Goal: Transaction & Acquisition: Purchase product/service

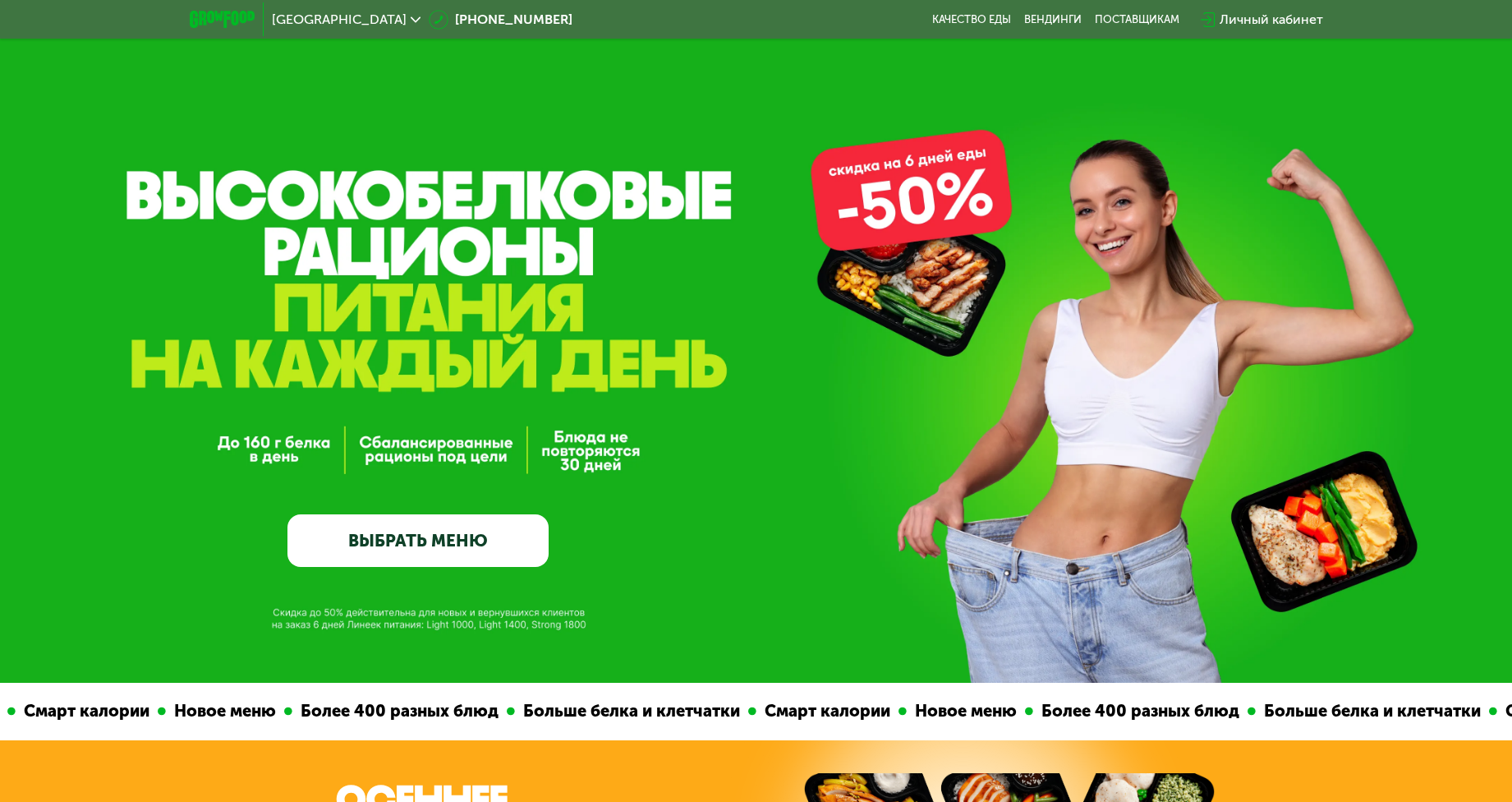
scroll to position [251, 0]
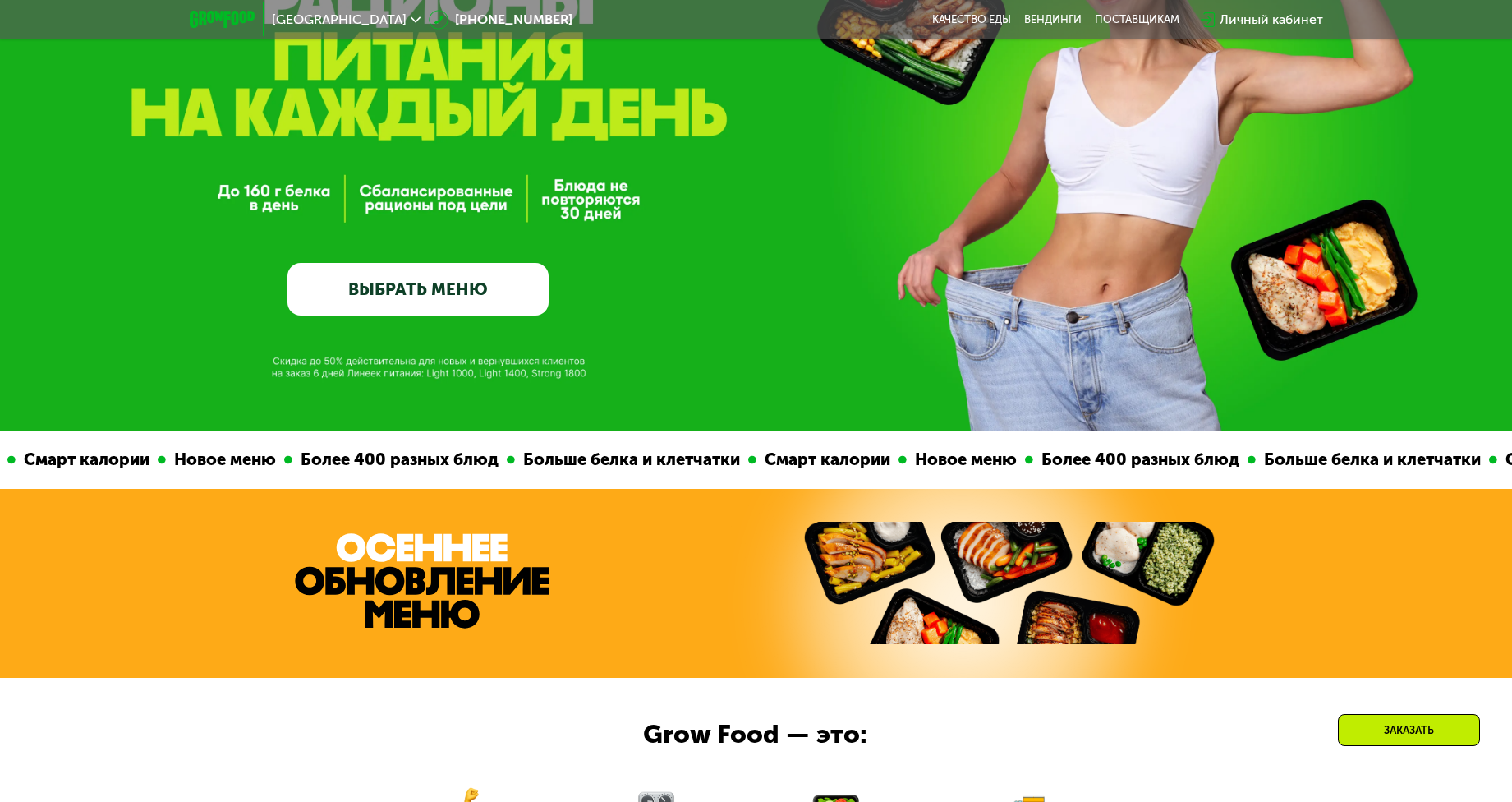
click at [407, 297] on link "ВЫБРАТЬ МЕНЮ" at bounding box center [418, 288] width 261 height 52
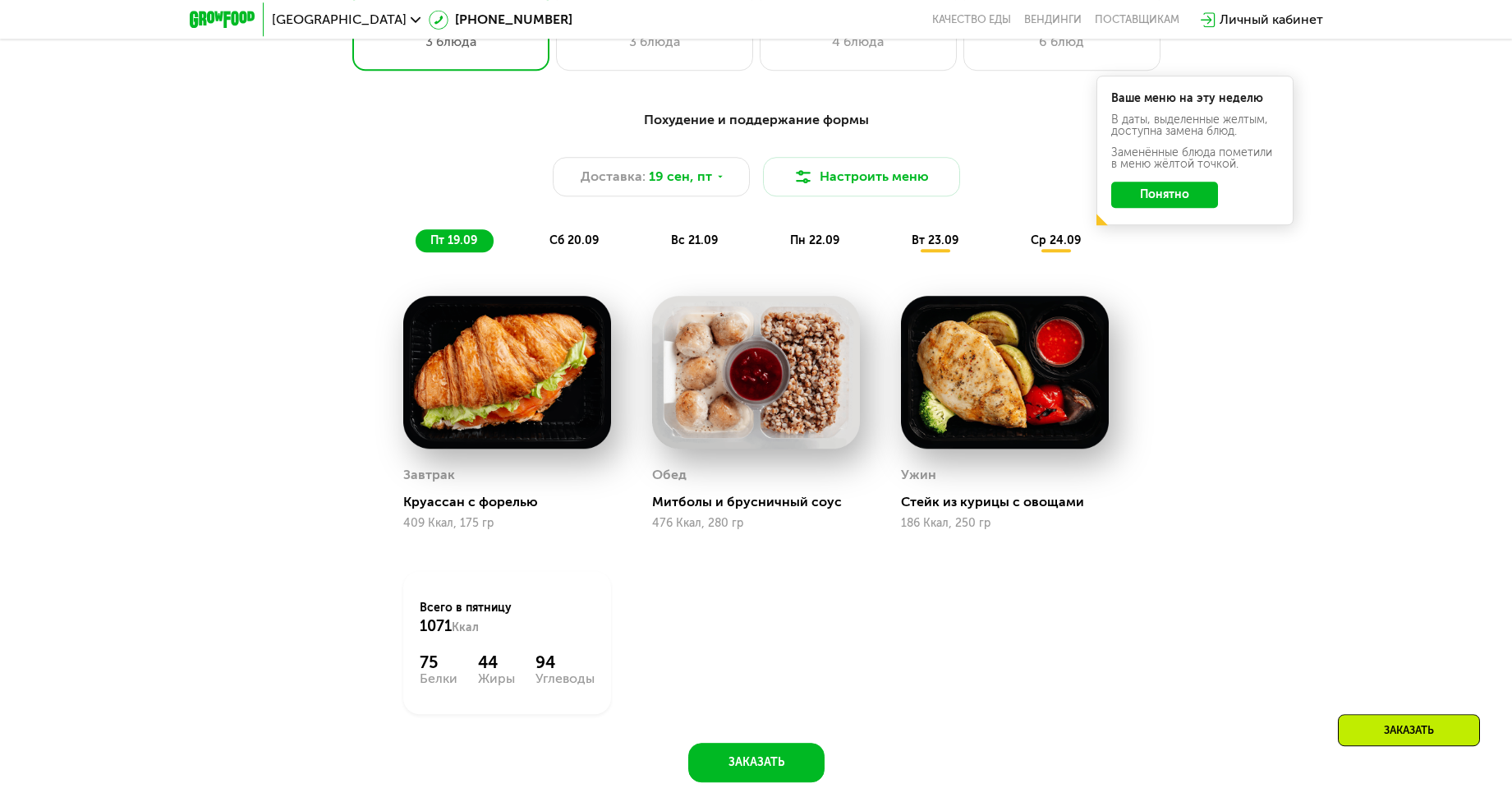
scroll to position [1275, 0]
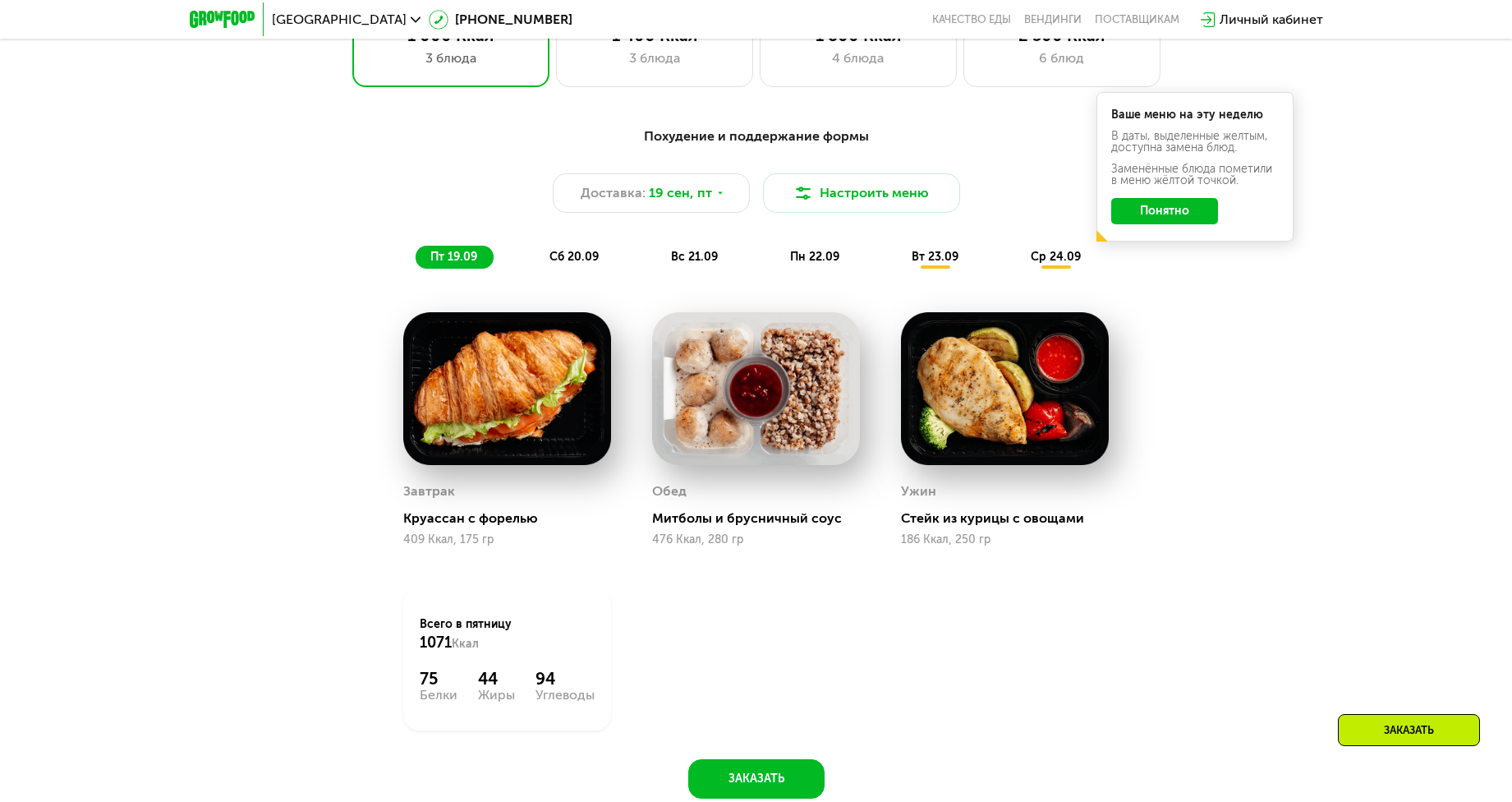
click at [561, 264] on span "сб 20.09" at bounding box center [574, 257] width 49 height 14
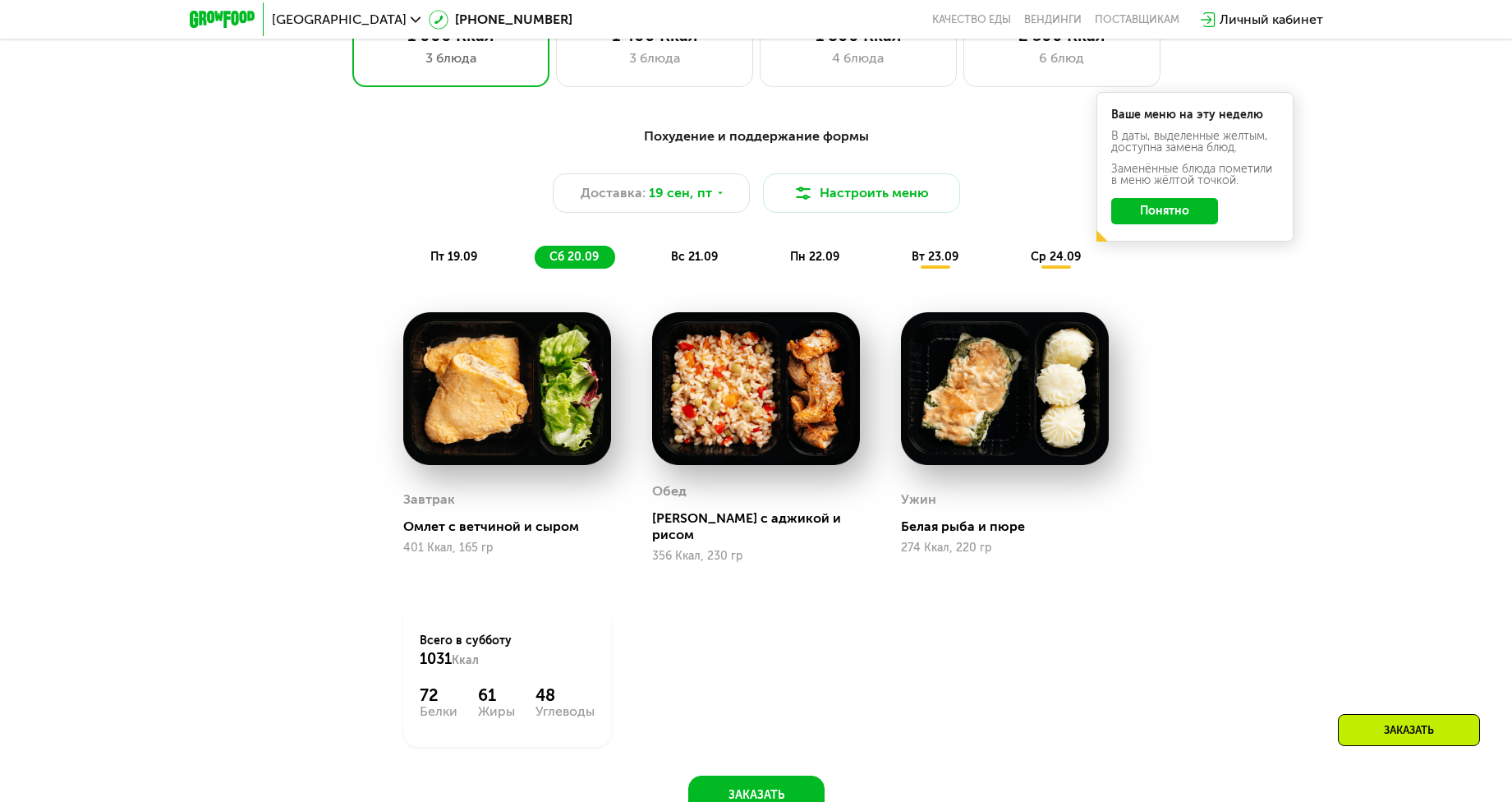
click at [702, 256] on div "вс 21.09" at bounding box center [694, 257] width 78 height 23
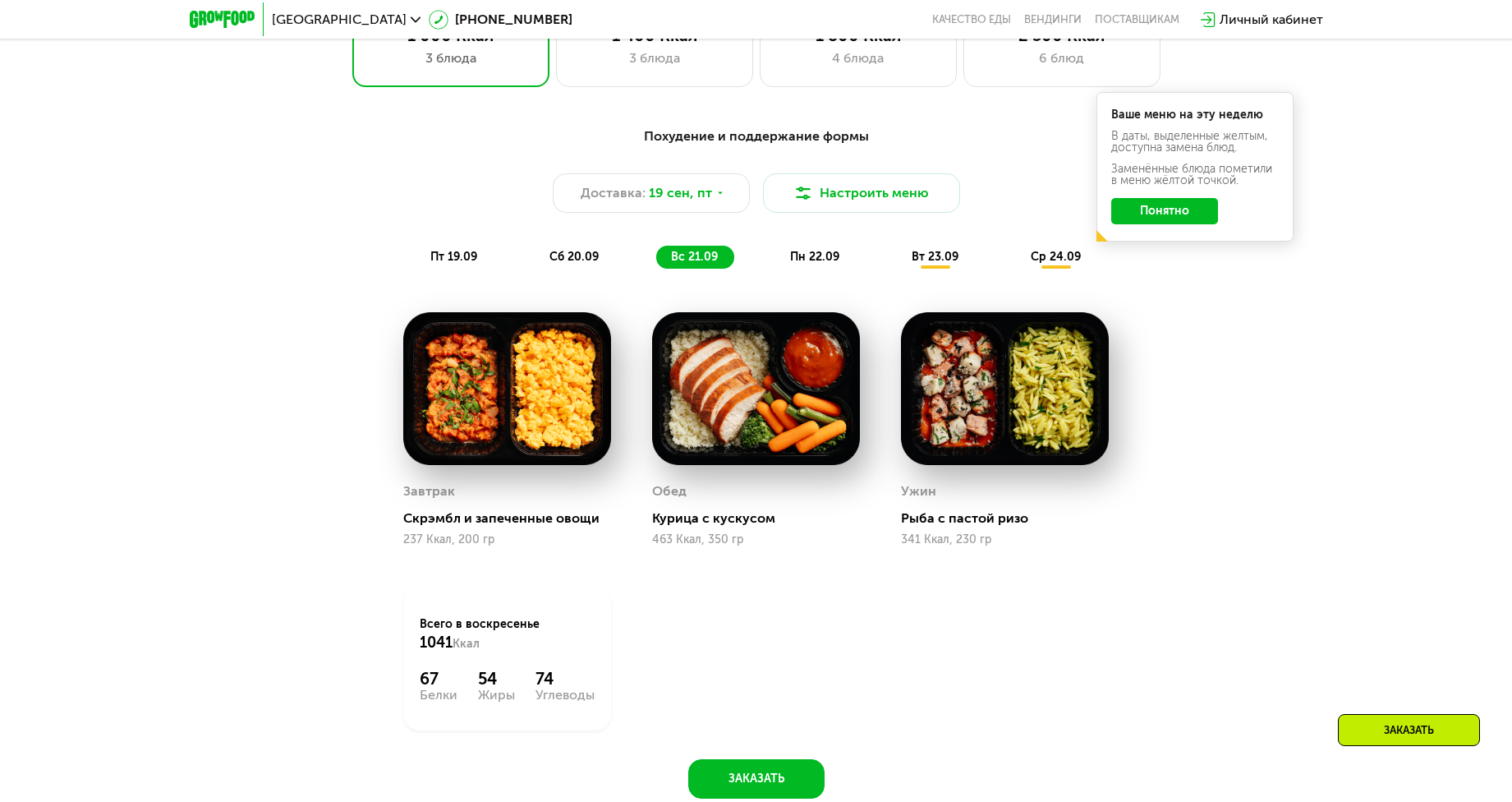
click at [1139, 211] on button "Понятно" at bounding box center [1164, 210] width 107 height 27
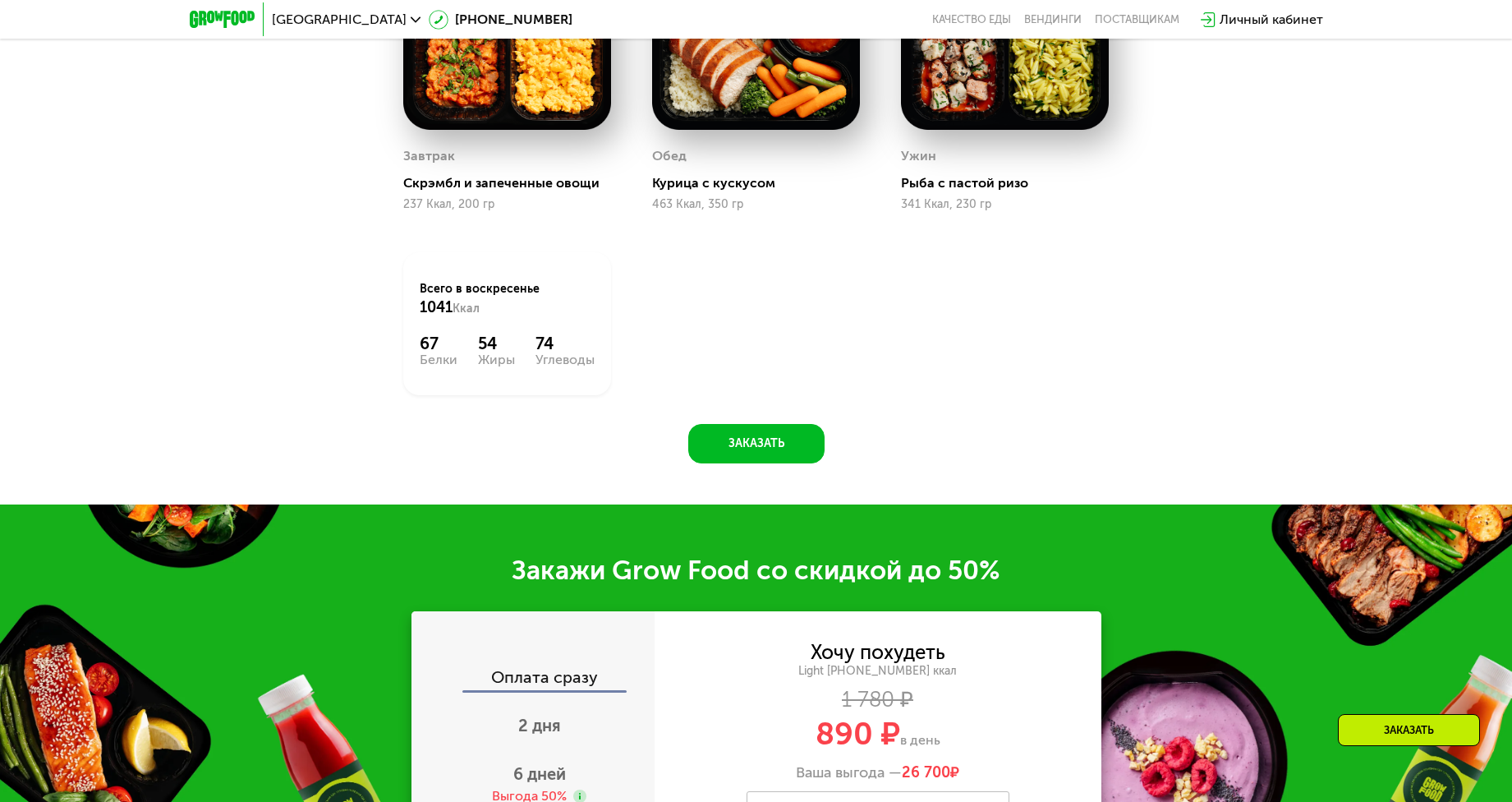
scroll to position [1108, 0]
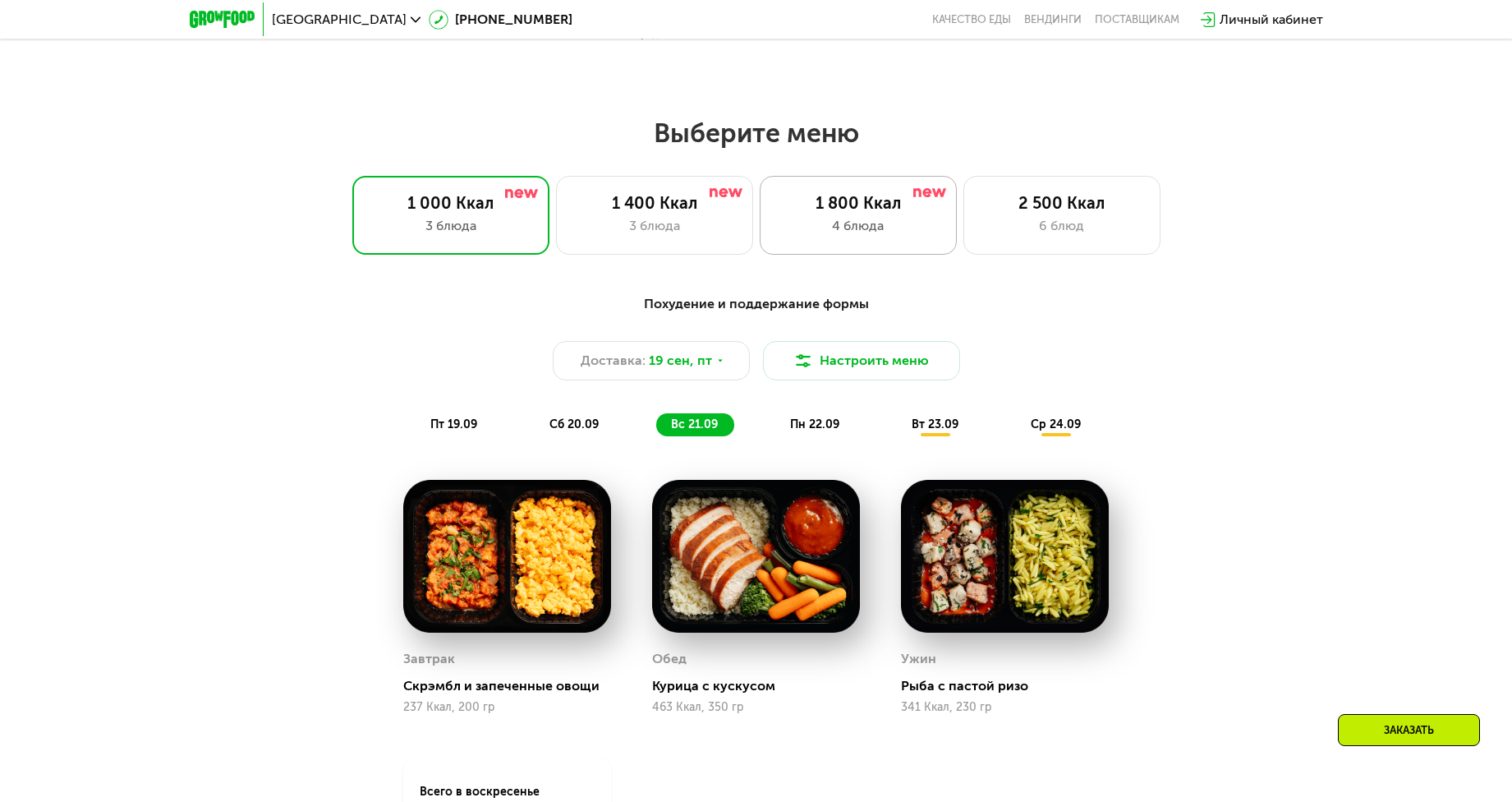
click at [890, 236] on div "4 блюда" at bounding box center [858, 226] width 163 height 20
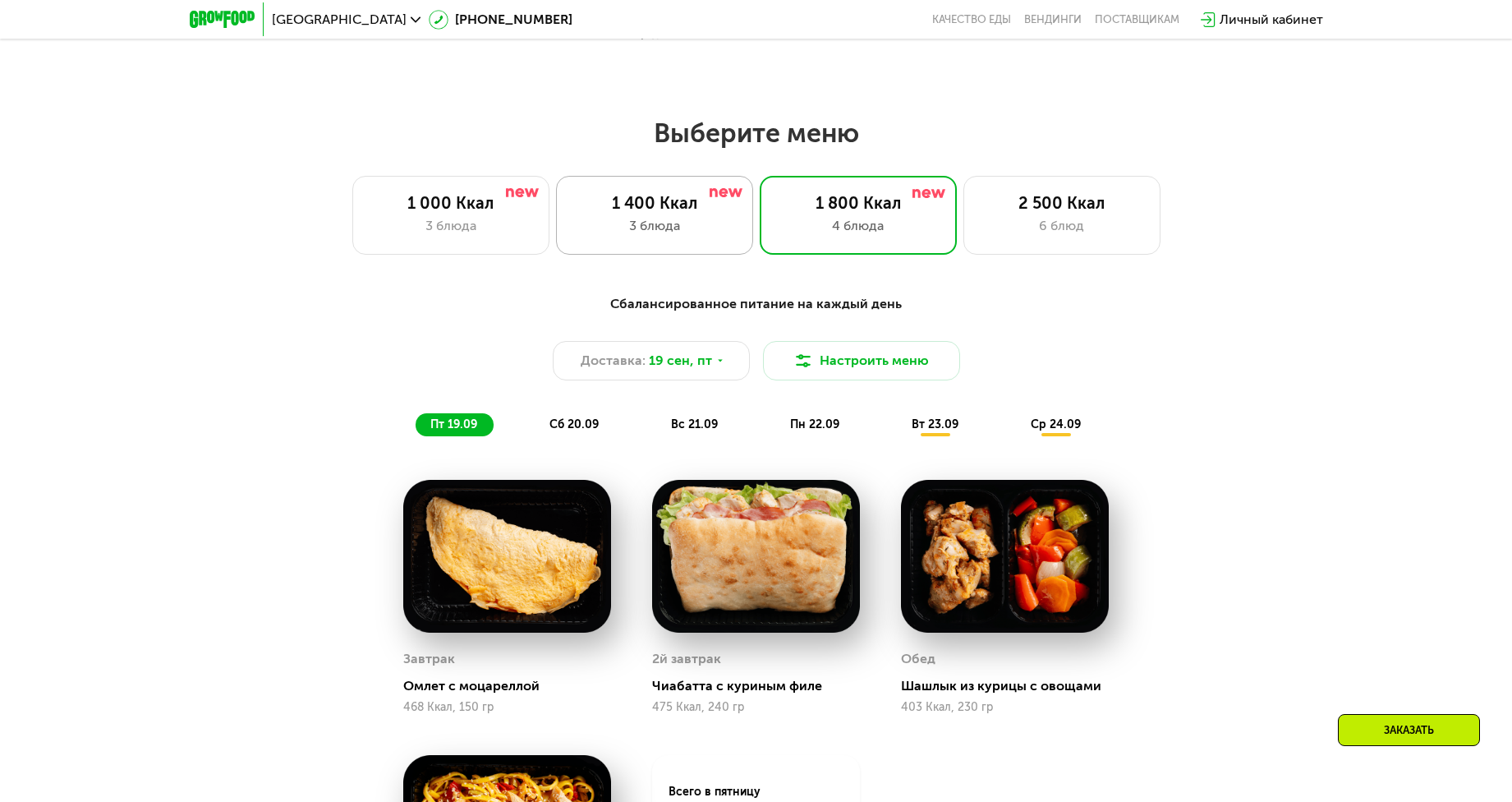
click at [708, 236] on div "3 блюда" at bounding box center [654, 226] width 163 height 20
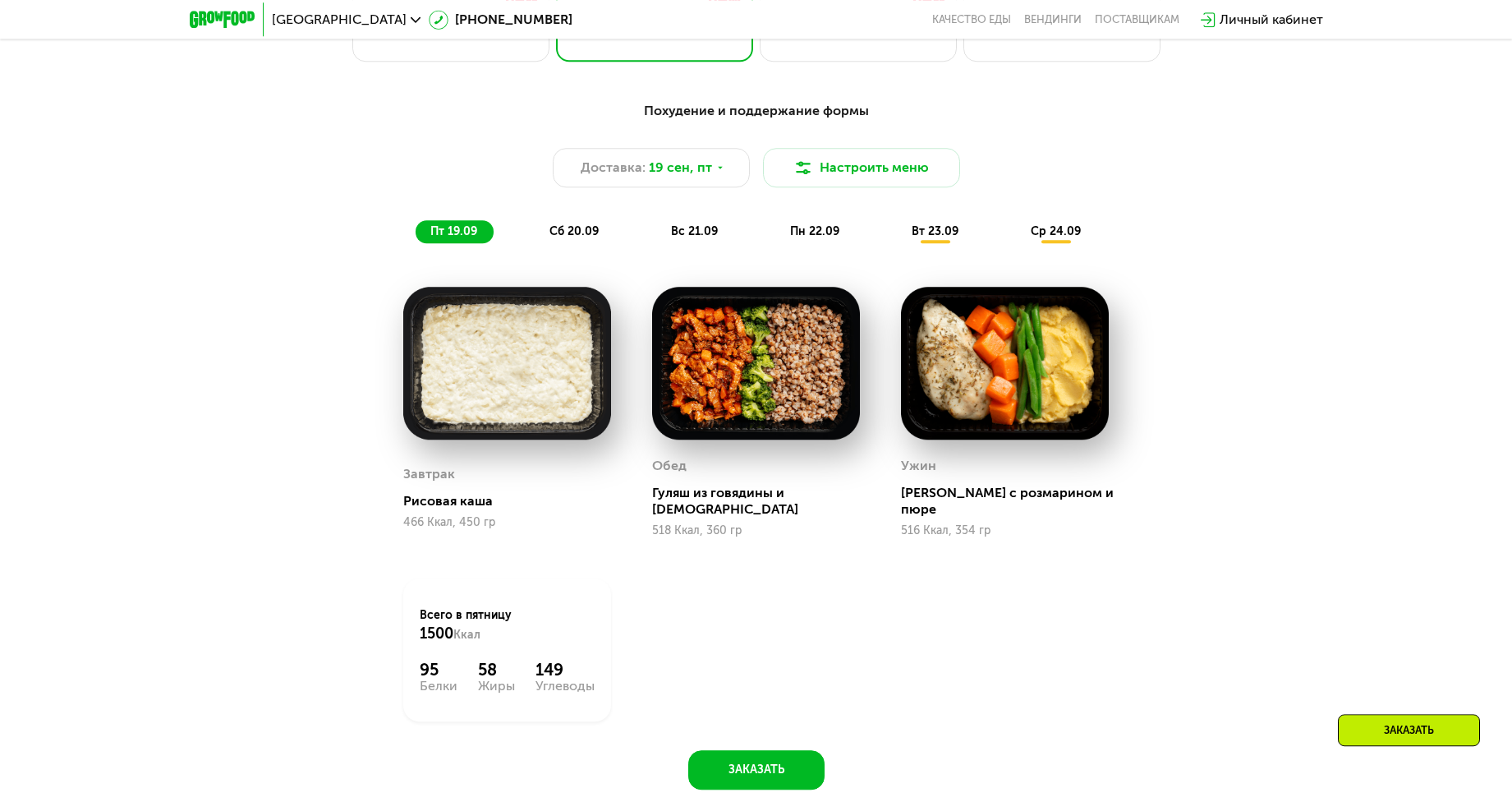
scroll to position [1275, 0]
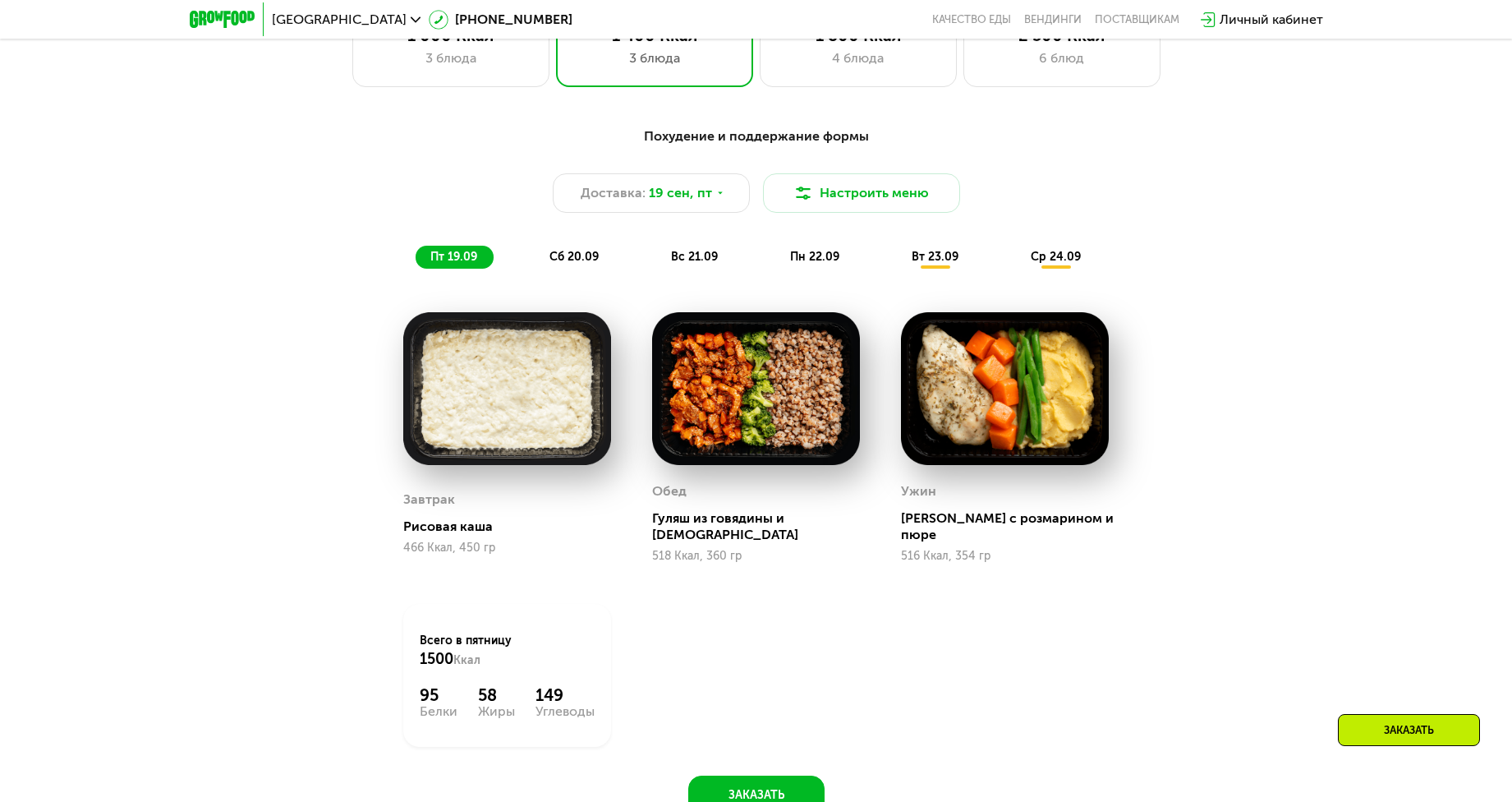
click at [689, 264] on span "вс 21.09" at bounding box center [693, 257] width 46 height 14
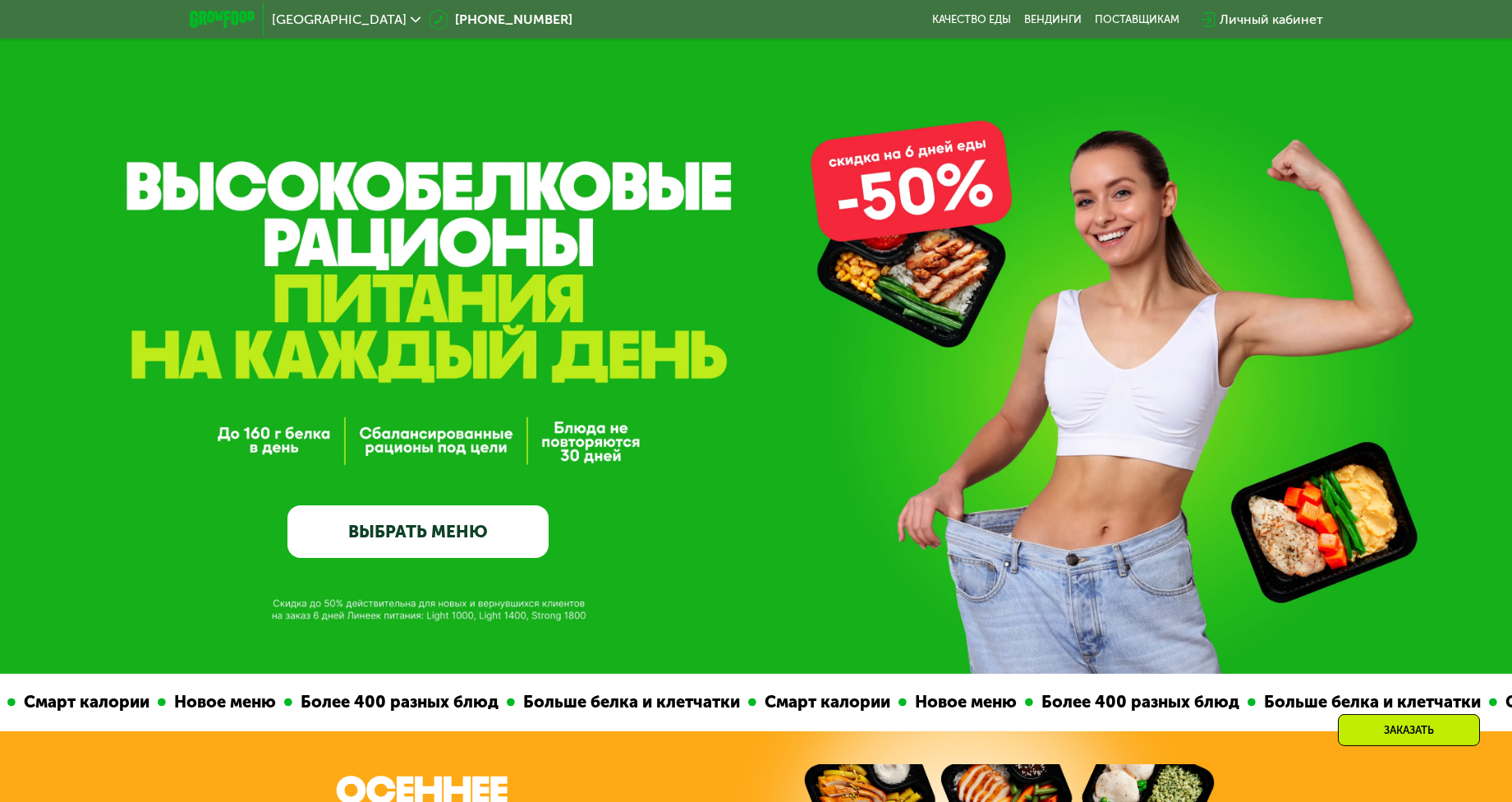
scroll to position [0, 0]
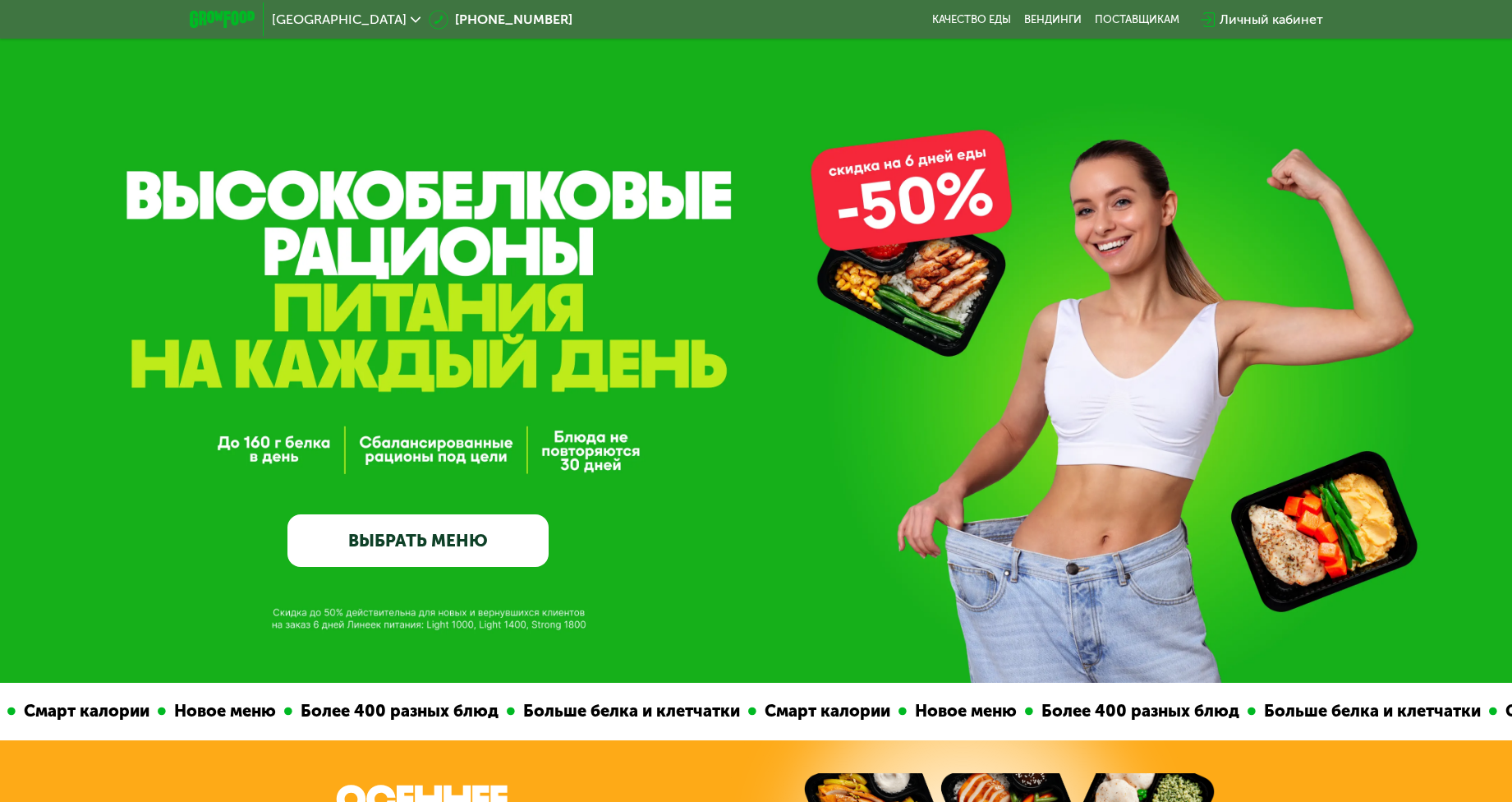
click at [475, 540] on link "ВЫБРАТЬ МЕНЮ" at bounding box center [418, 540] width 261 height 52
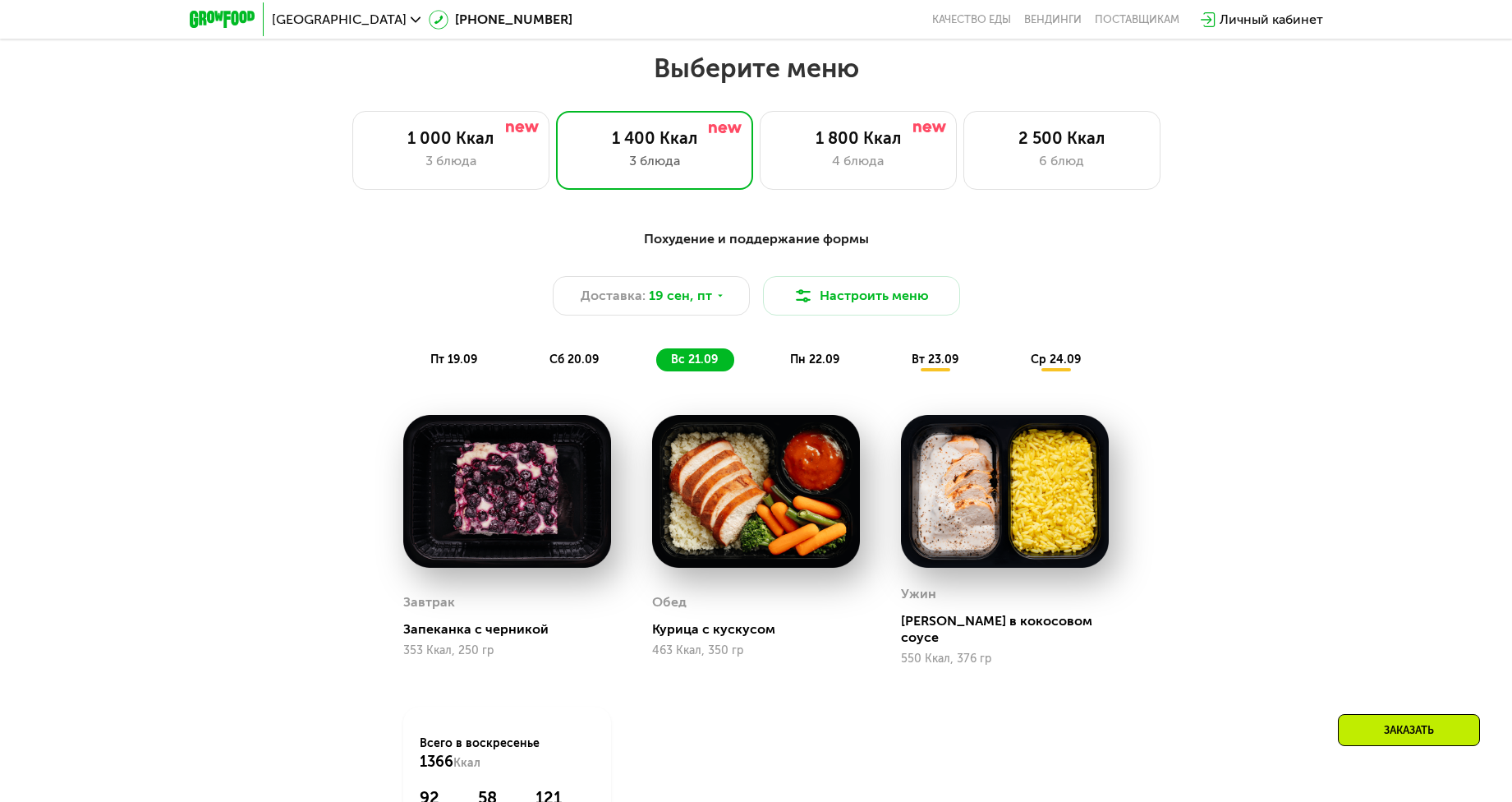
scroll to position [1192, 0]
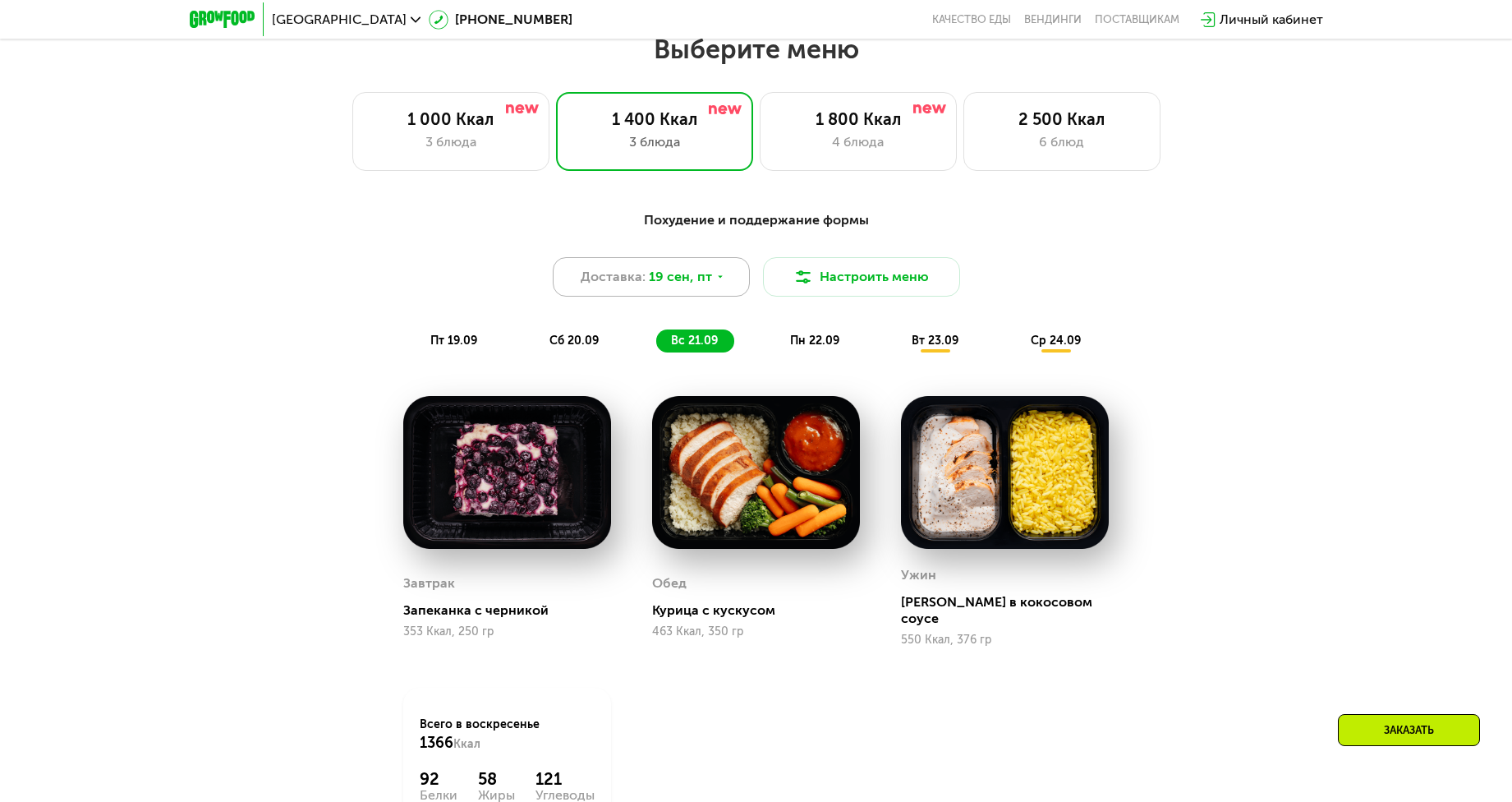
click at [718, 281] on icon at bounding box center [720, 277] width 10 height 10
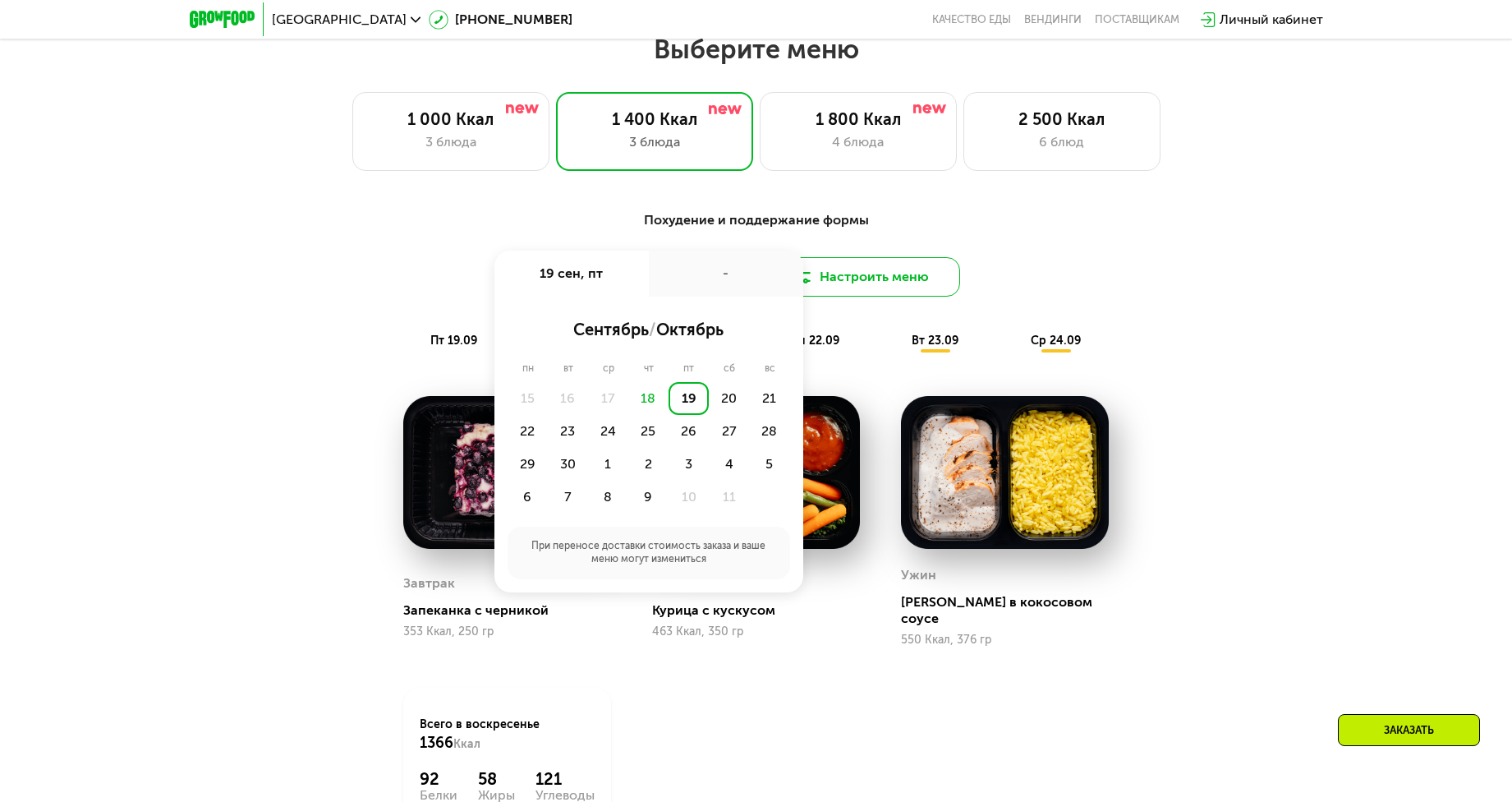
click at [846, 291] on button "Настроить меню" at bounding box center [861, 277] width 198 height 40
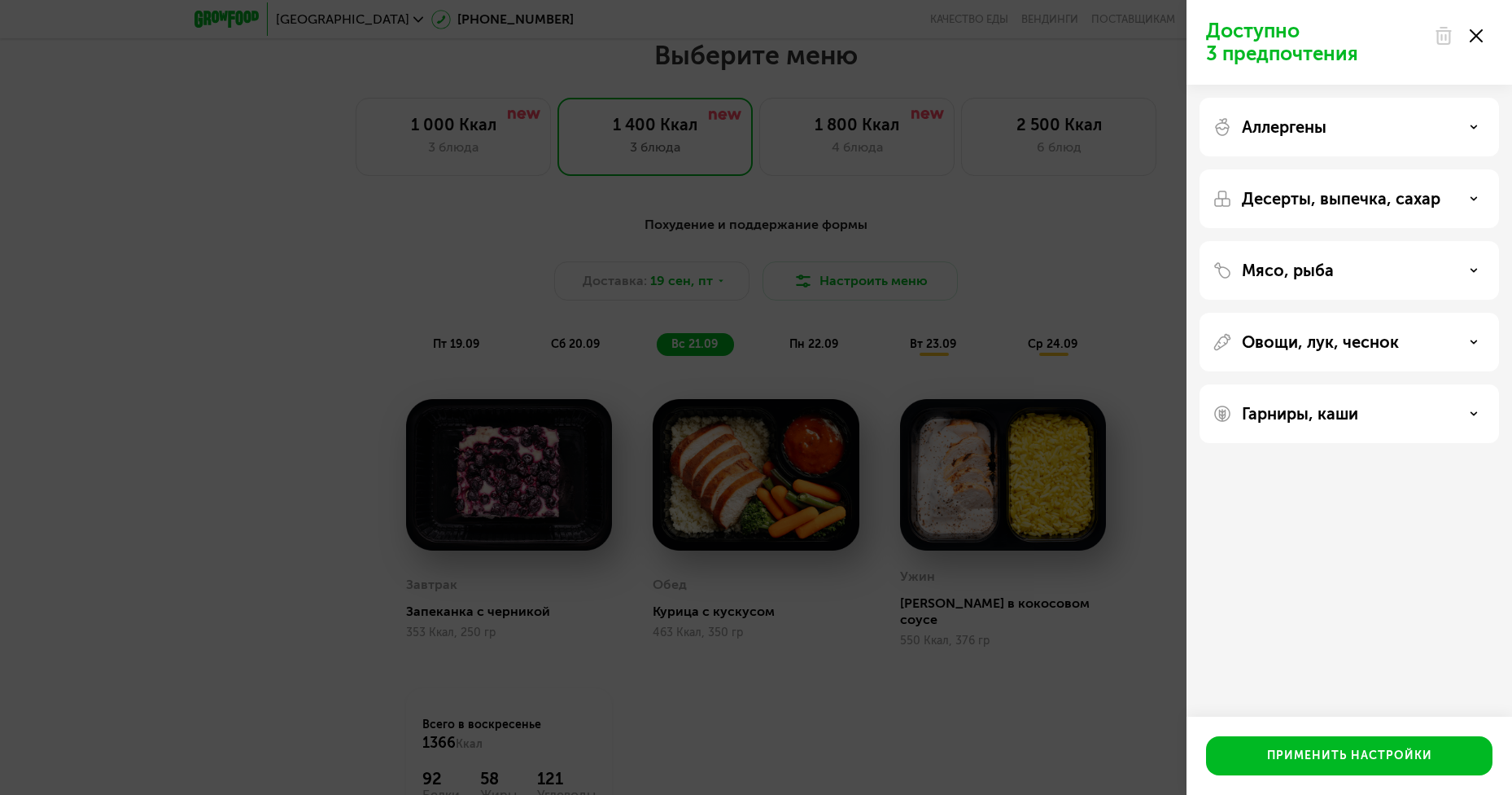
click at [1451, 121] on div "Аллергены" at bounding box center [1349, 127] width 273 height 20
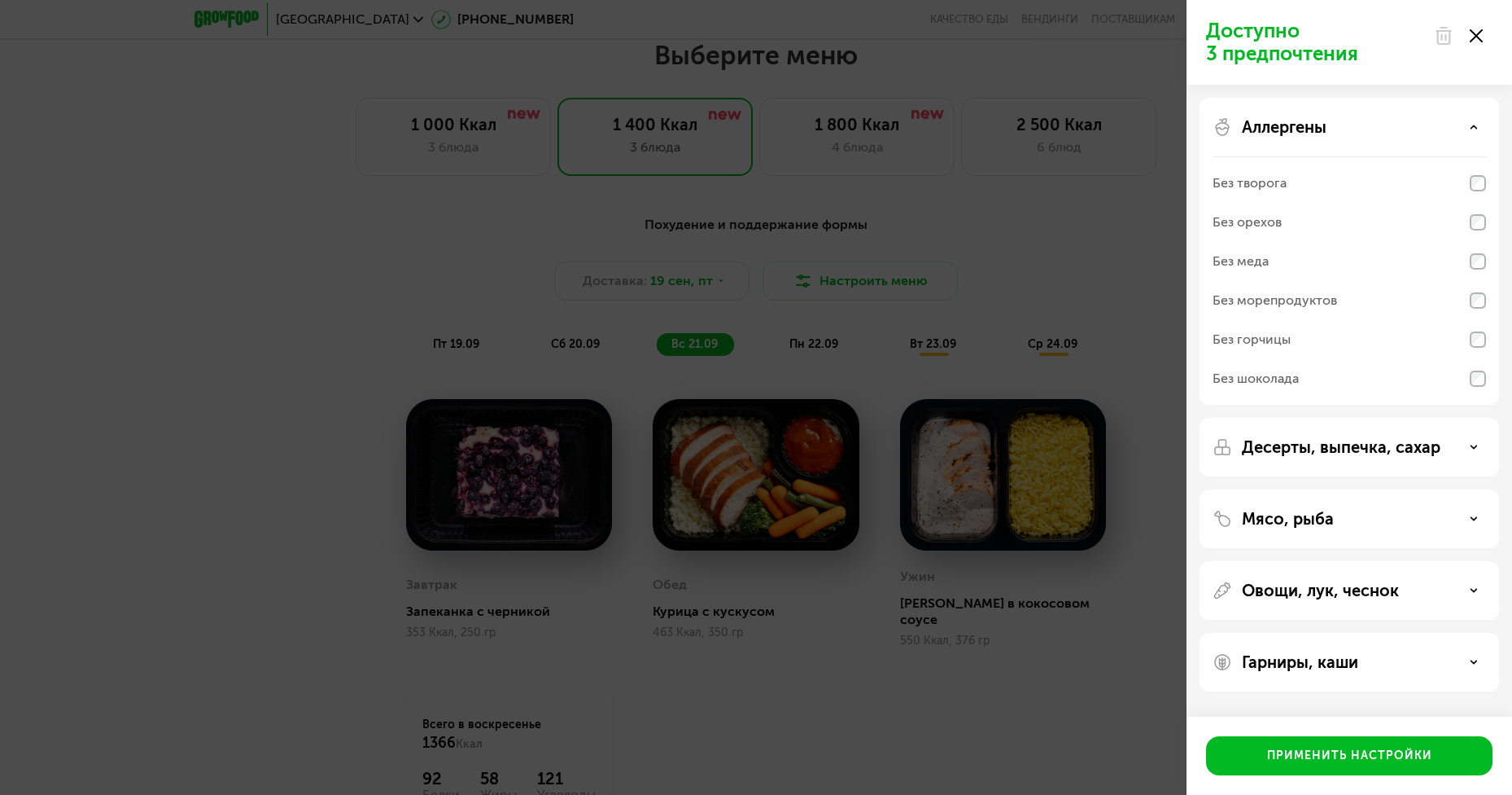
click at [1487, 36] on div at bounding box center [1458, 35] width 69 height 32
click at [1481, 42] on div at bounding box center [1458, 35] width 69 height 32
click at [1478, 36] on icon at bounding box center [1476, 35] width 13 height 13
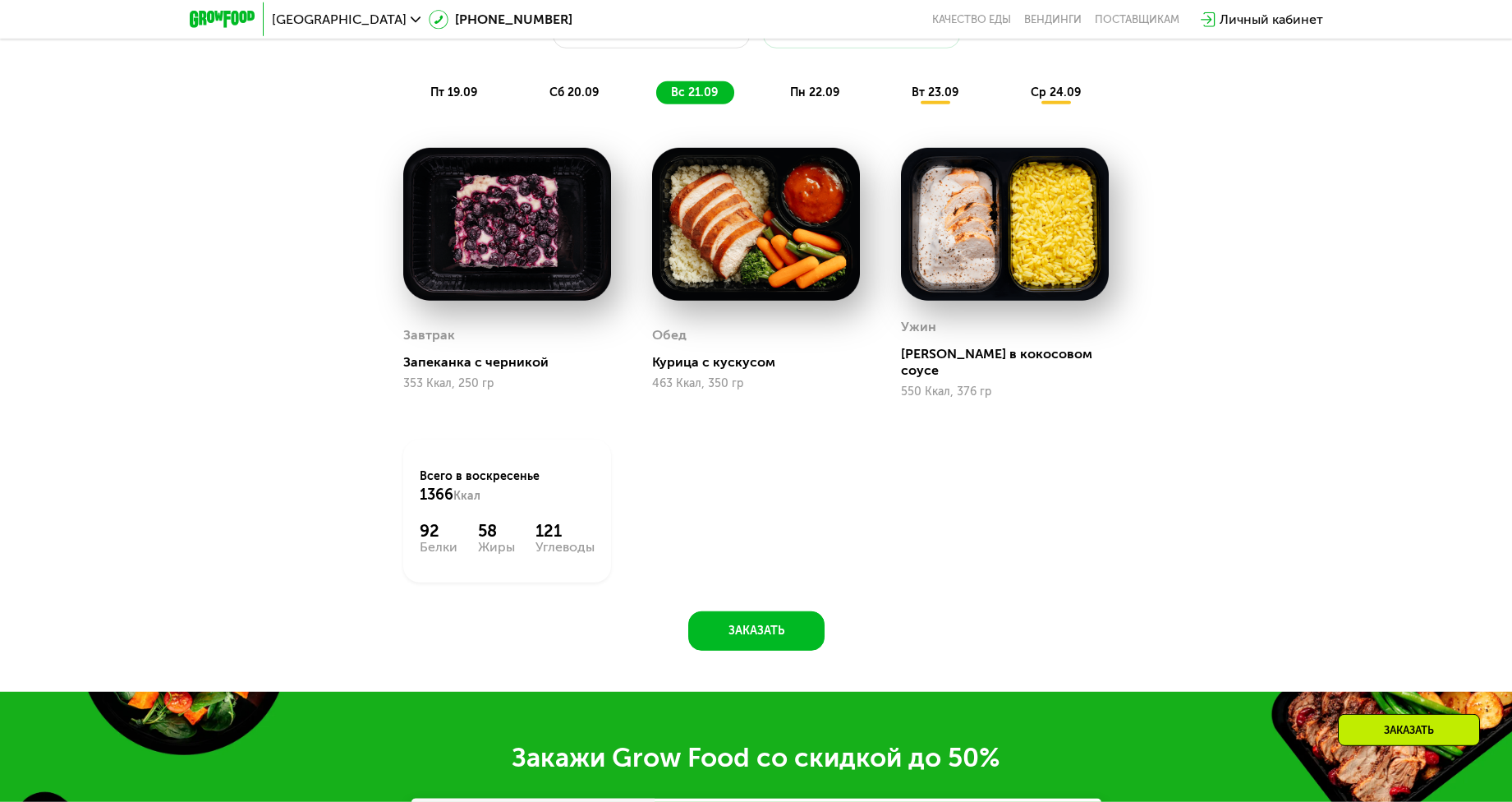
scroll to position [1359, 0]
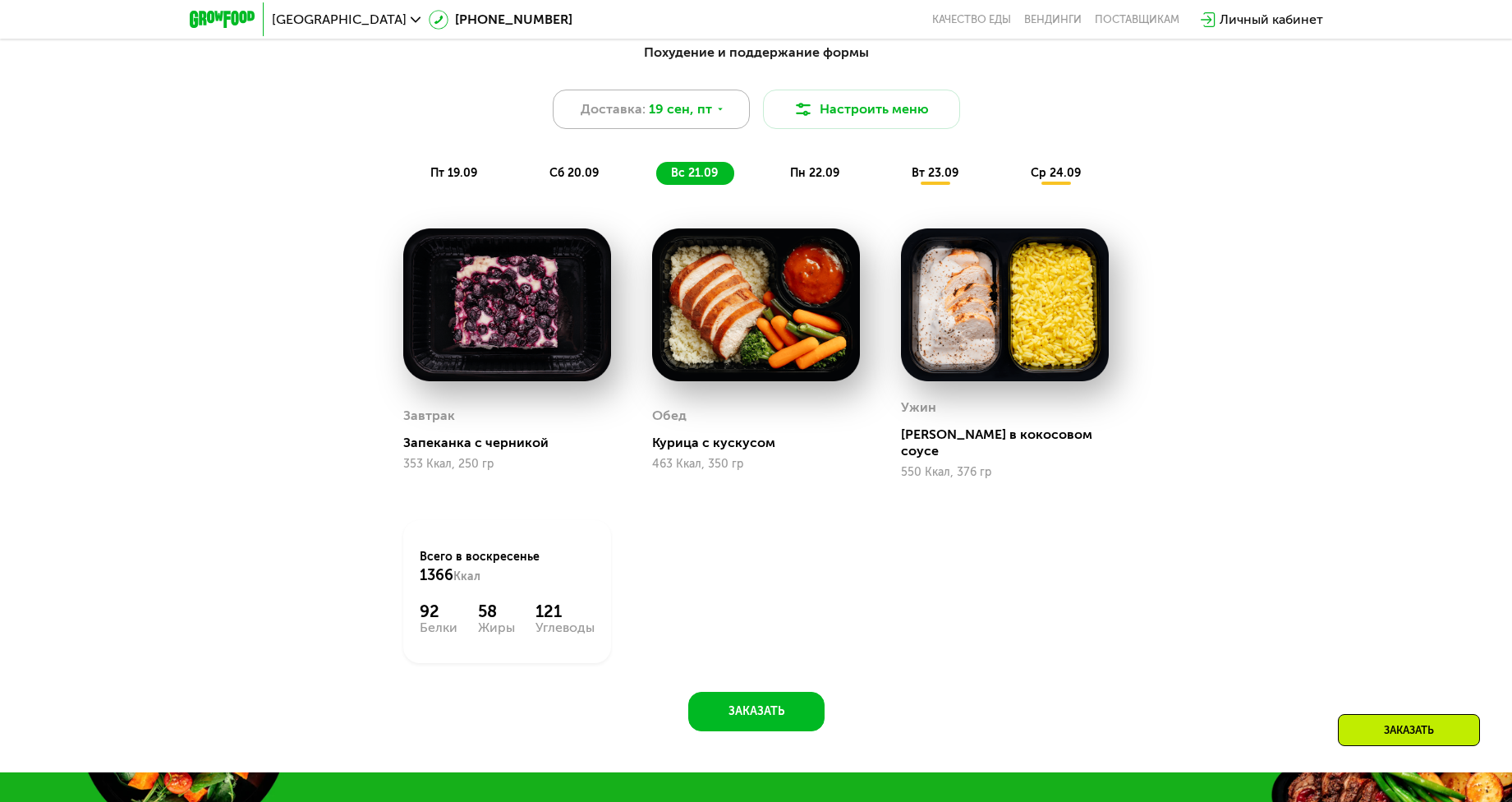
click at [676, 106] on span "19 сен, пт" at bounding box center [680, 110] width 63 height 20
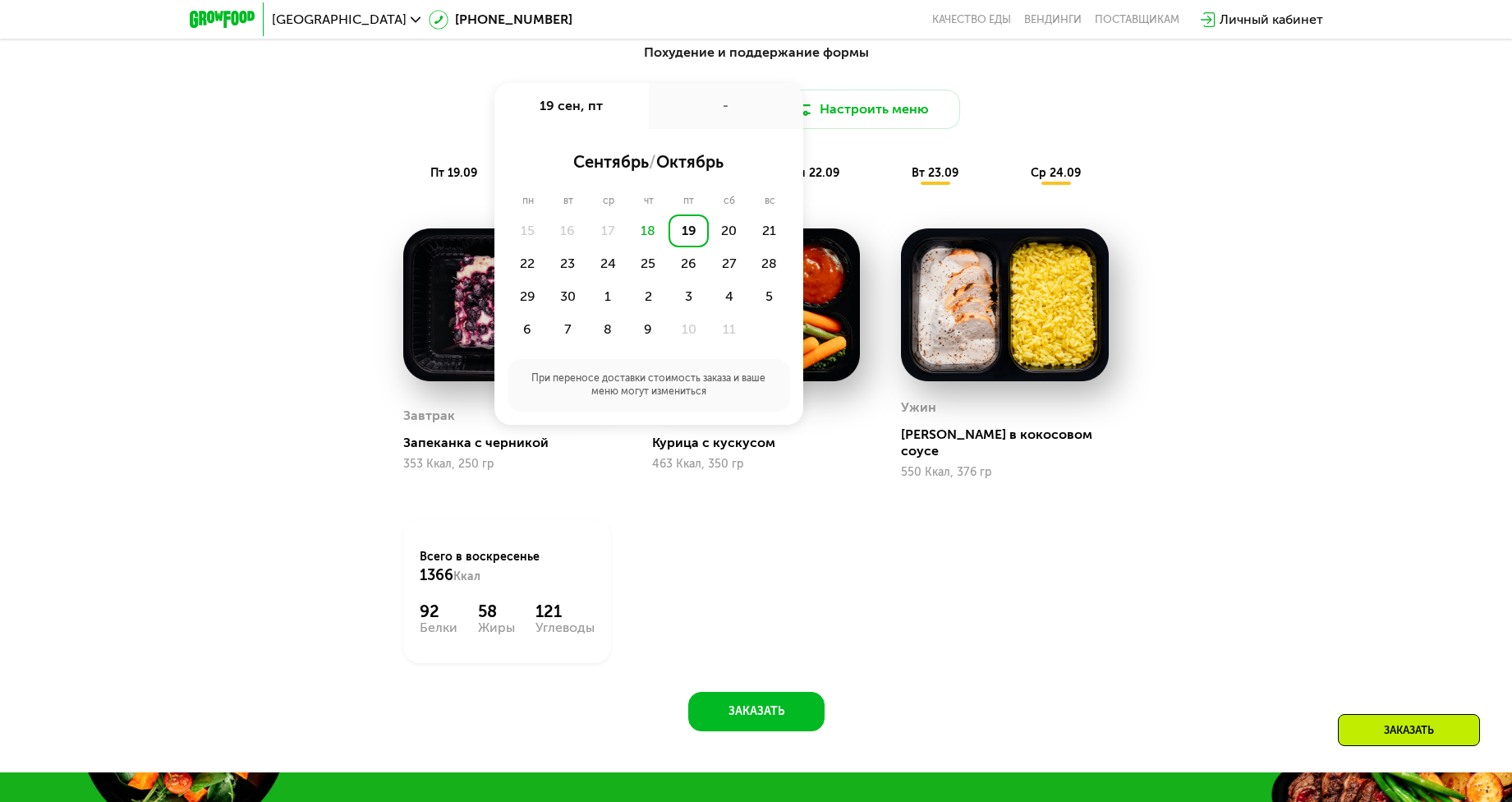
click at [677, 111] on div "-" at bounding box center [726, 106] width 154 height 46
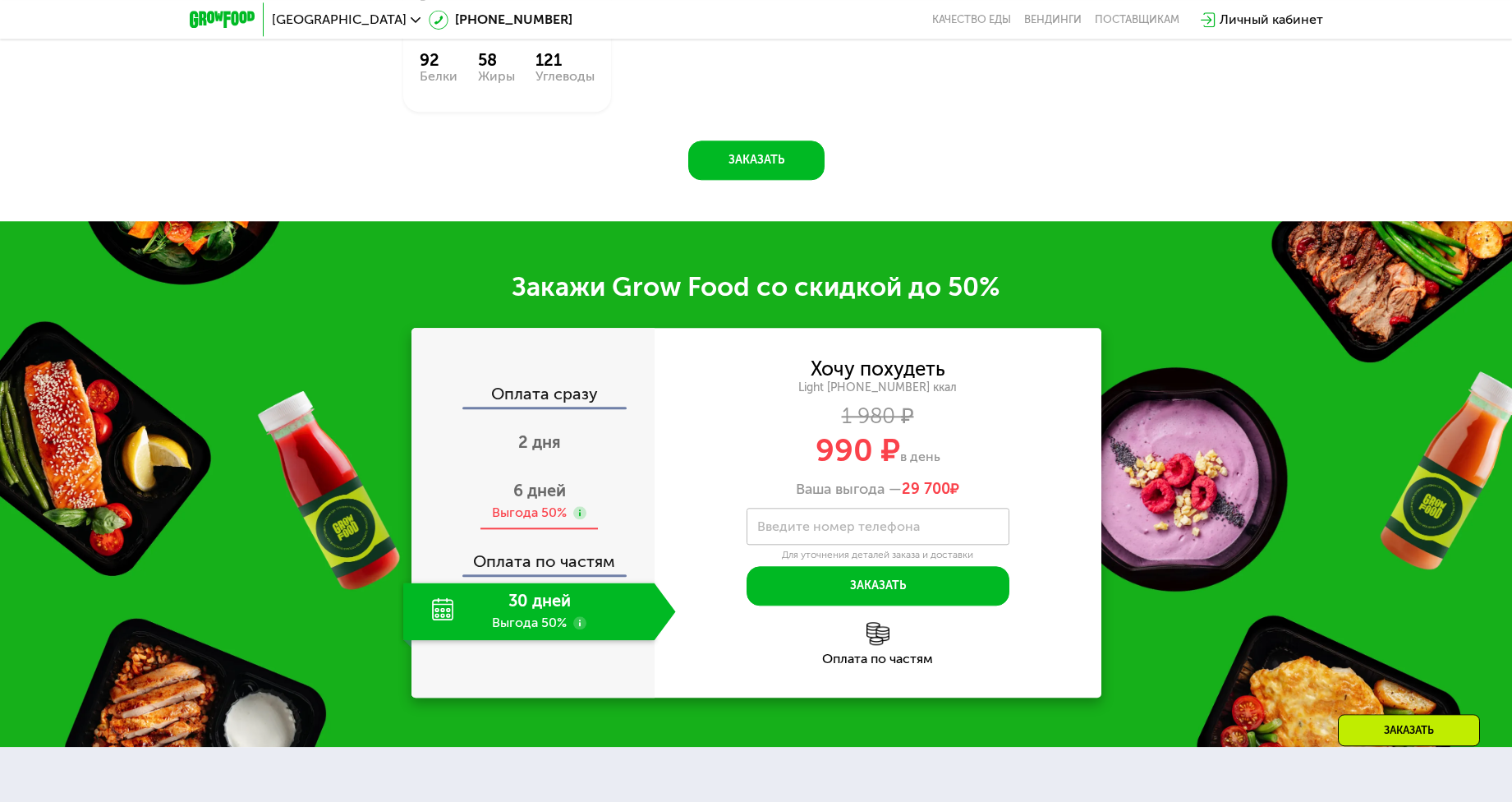
scroll to position [1946, 0]
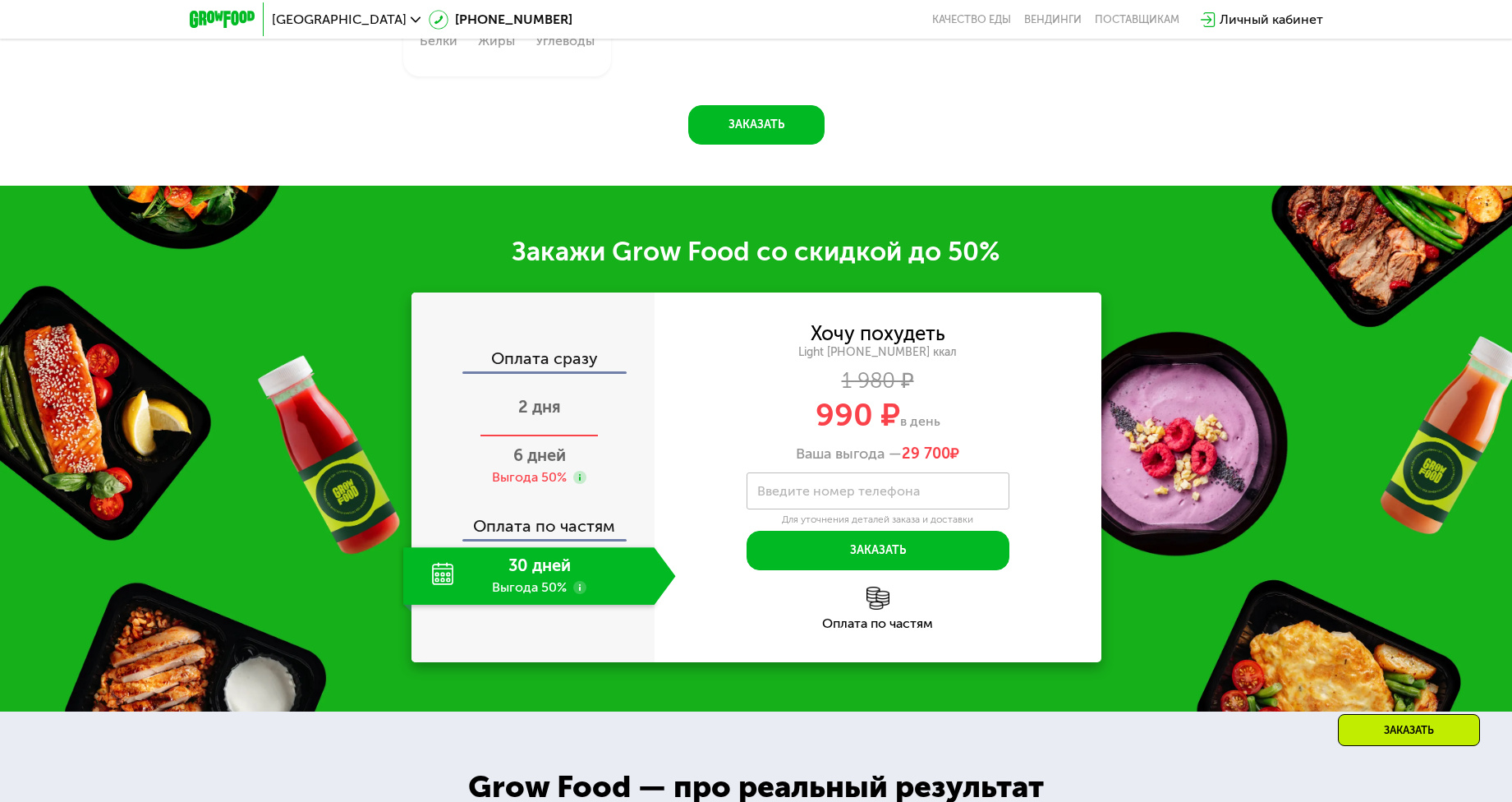
click at [536, 398] on span "2 дня" at bounding box center [539, 407] width 42 height 20
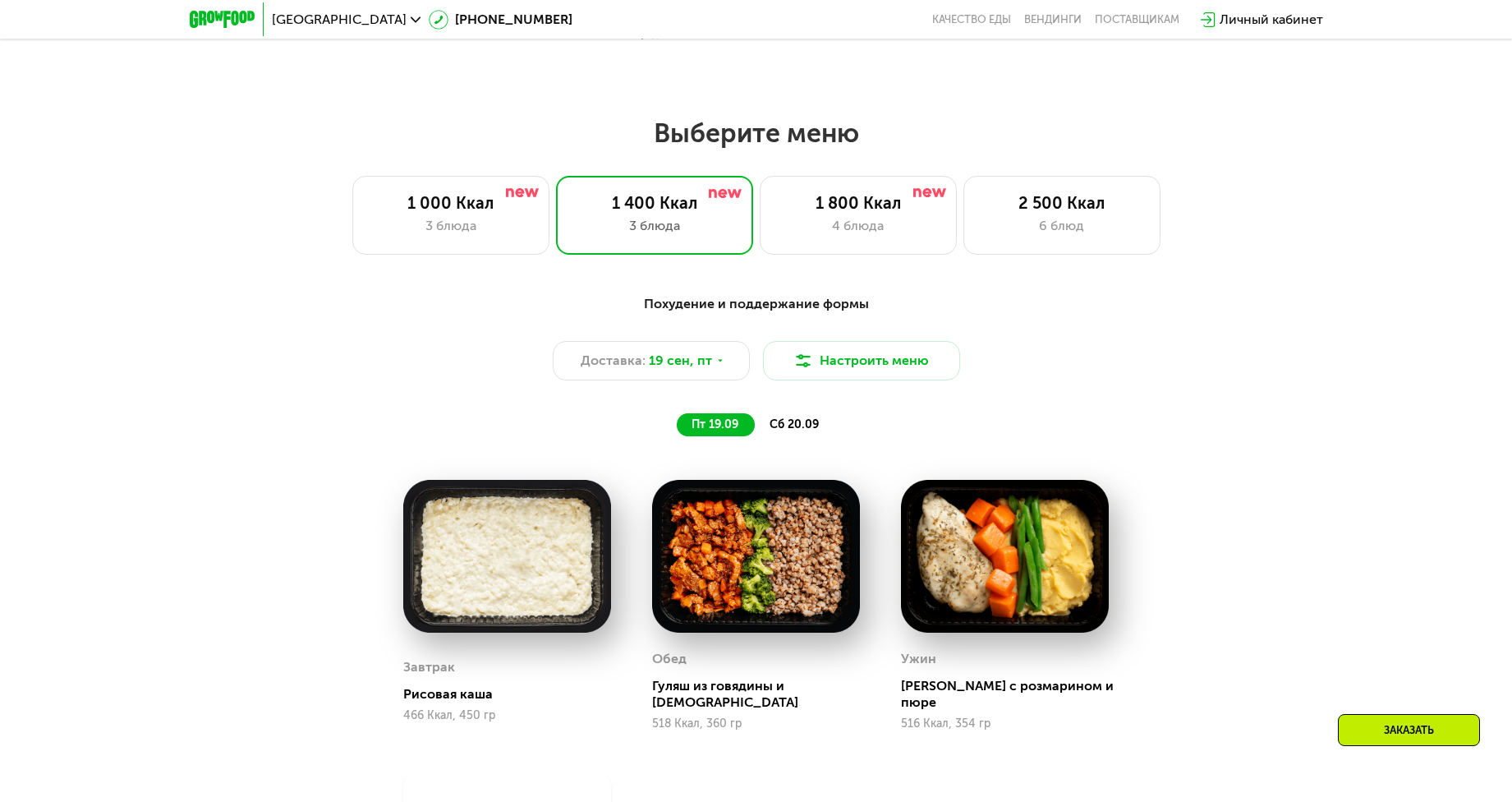
scroll to position [605, 0]
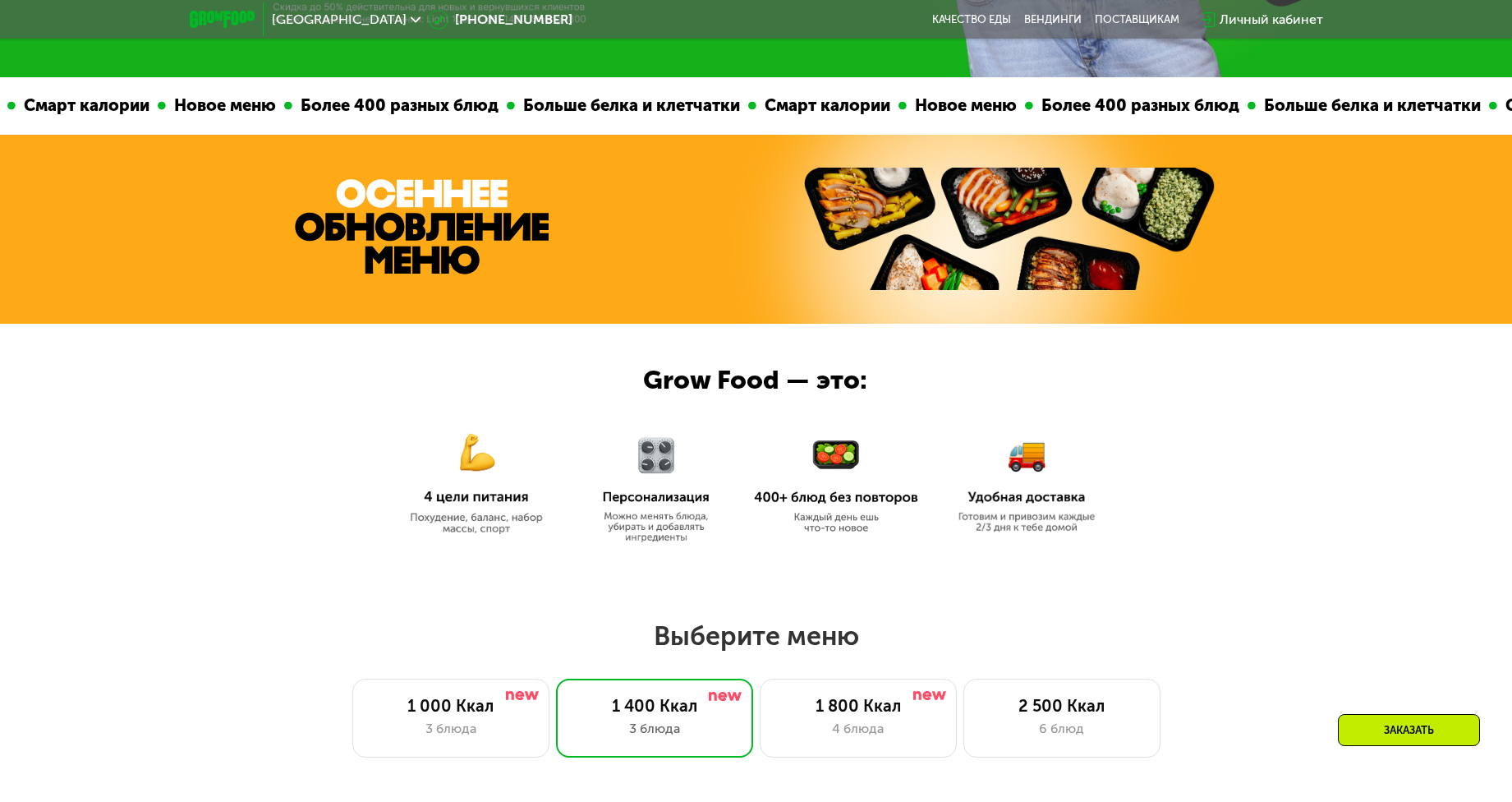
click at [221, 17] on img at bounding box center [222, 19] width 65 height 17
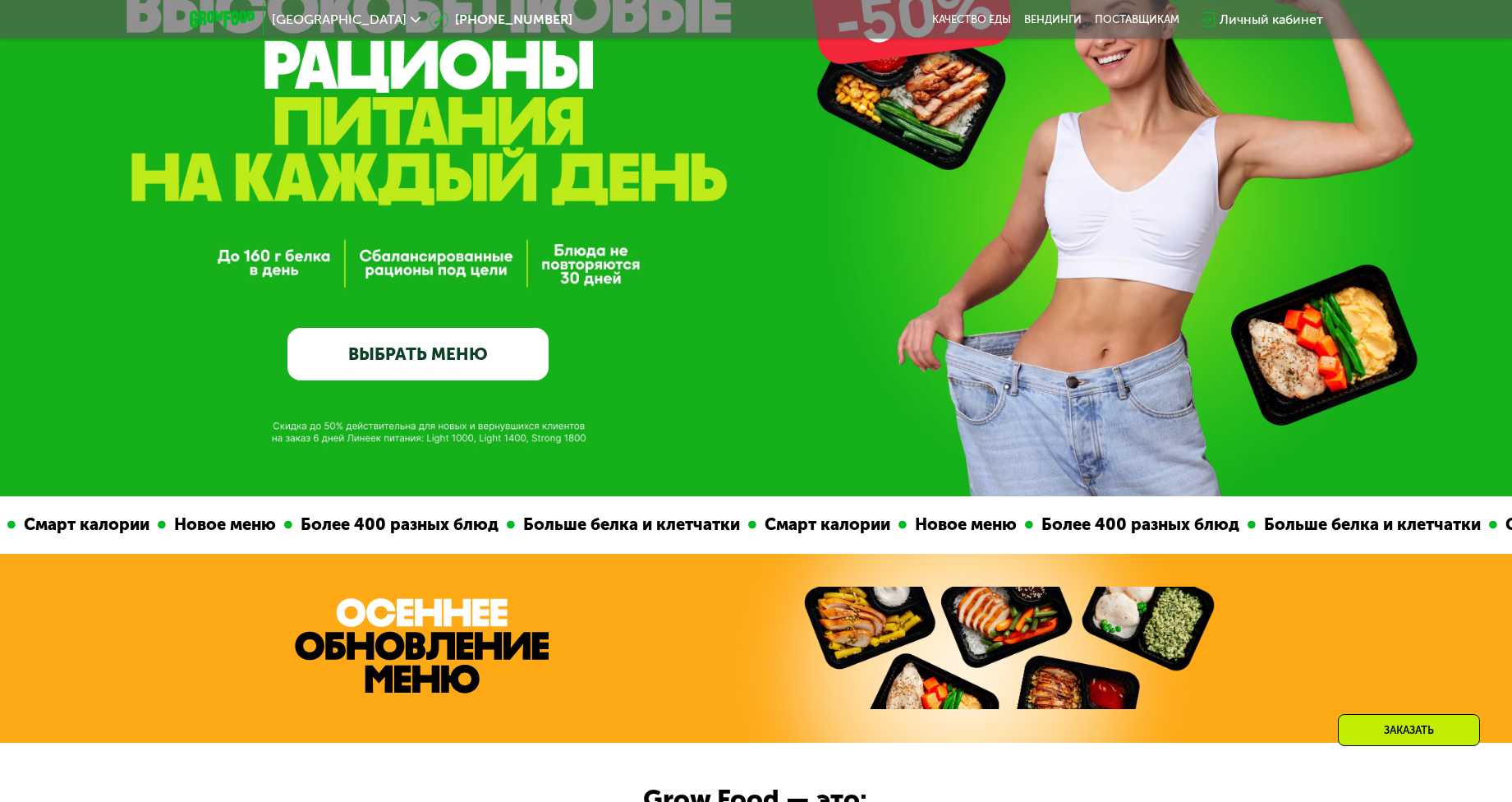
scroll to position [0, 0]
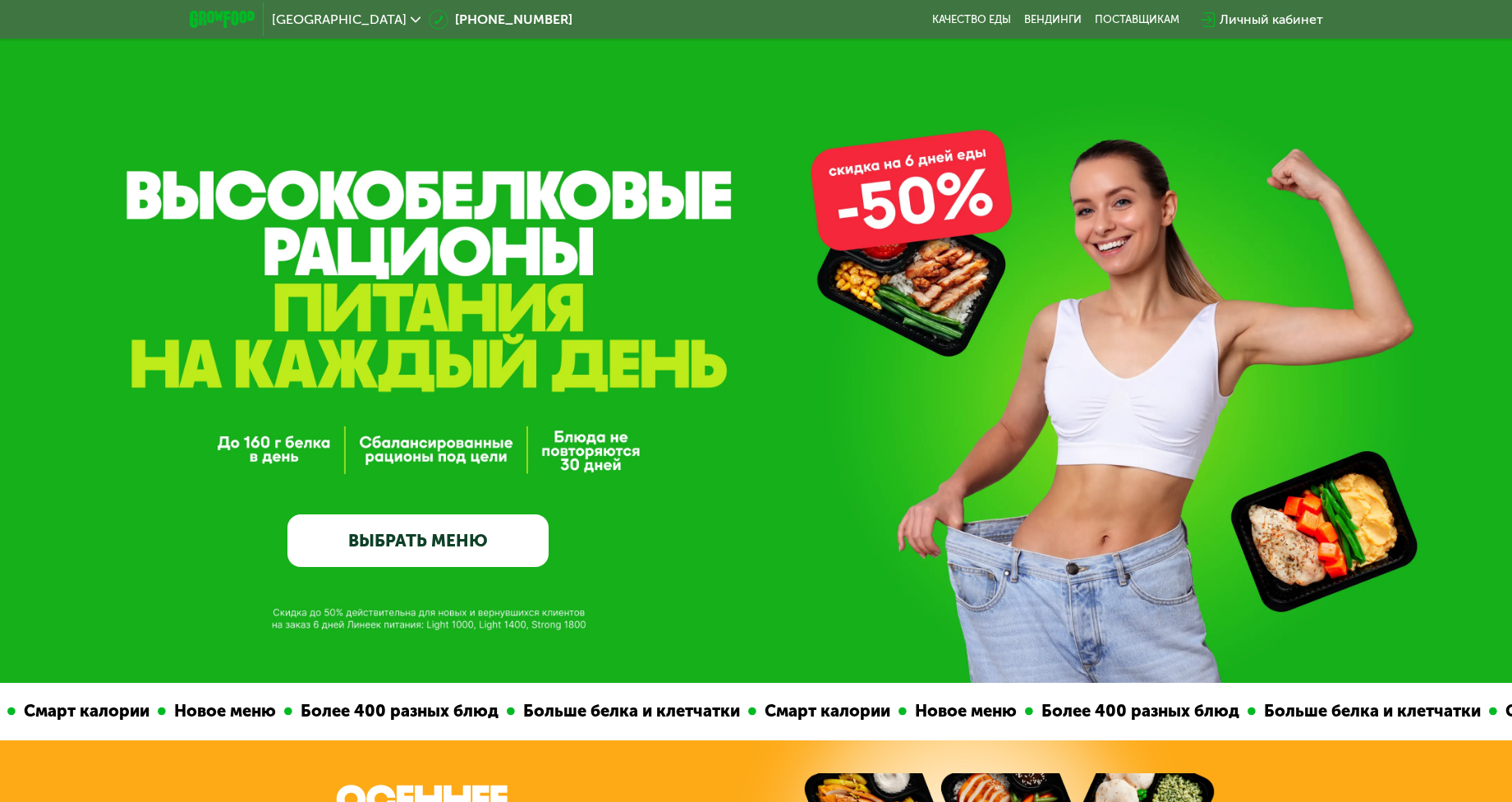
click at [964, 11] on div "Москва 8 (800) 555-21-78 Качество еды Вендинги поставщикам Личный кабинет" at bounding box center [756, 20] width 1150 height 37
click at [965, 19] on link "Качество еды" at bounding box center [972, 19] width 79 height 13
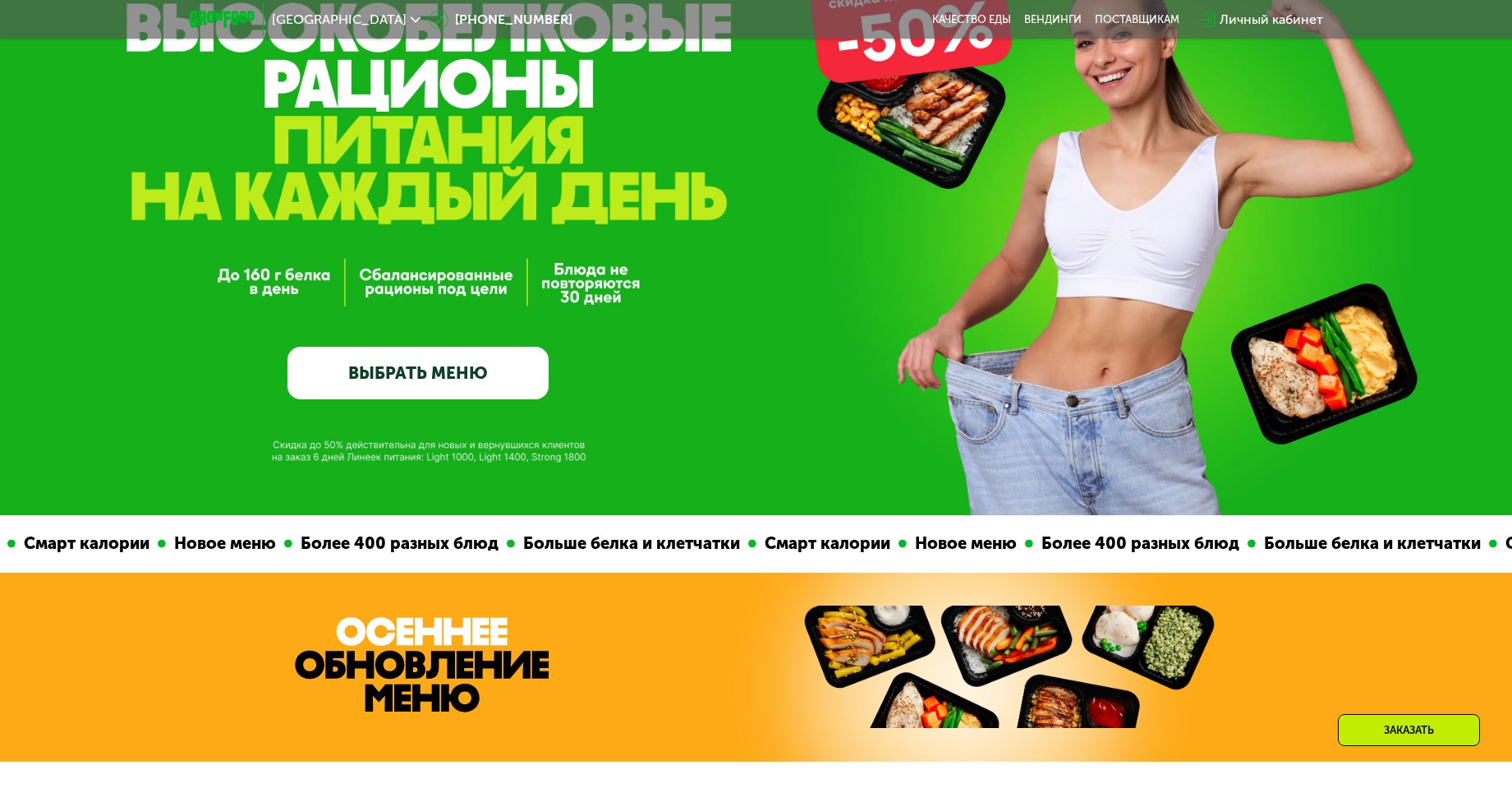
click at [408, 397] on link "ВЫБРАТЬ МЕНЮ" at bounding box center [418, 372] width 261 height 52
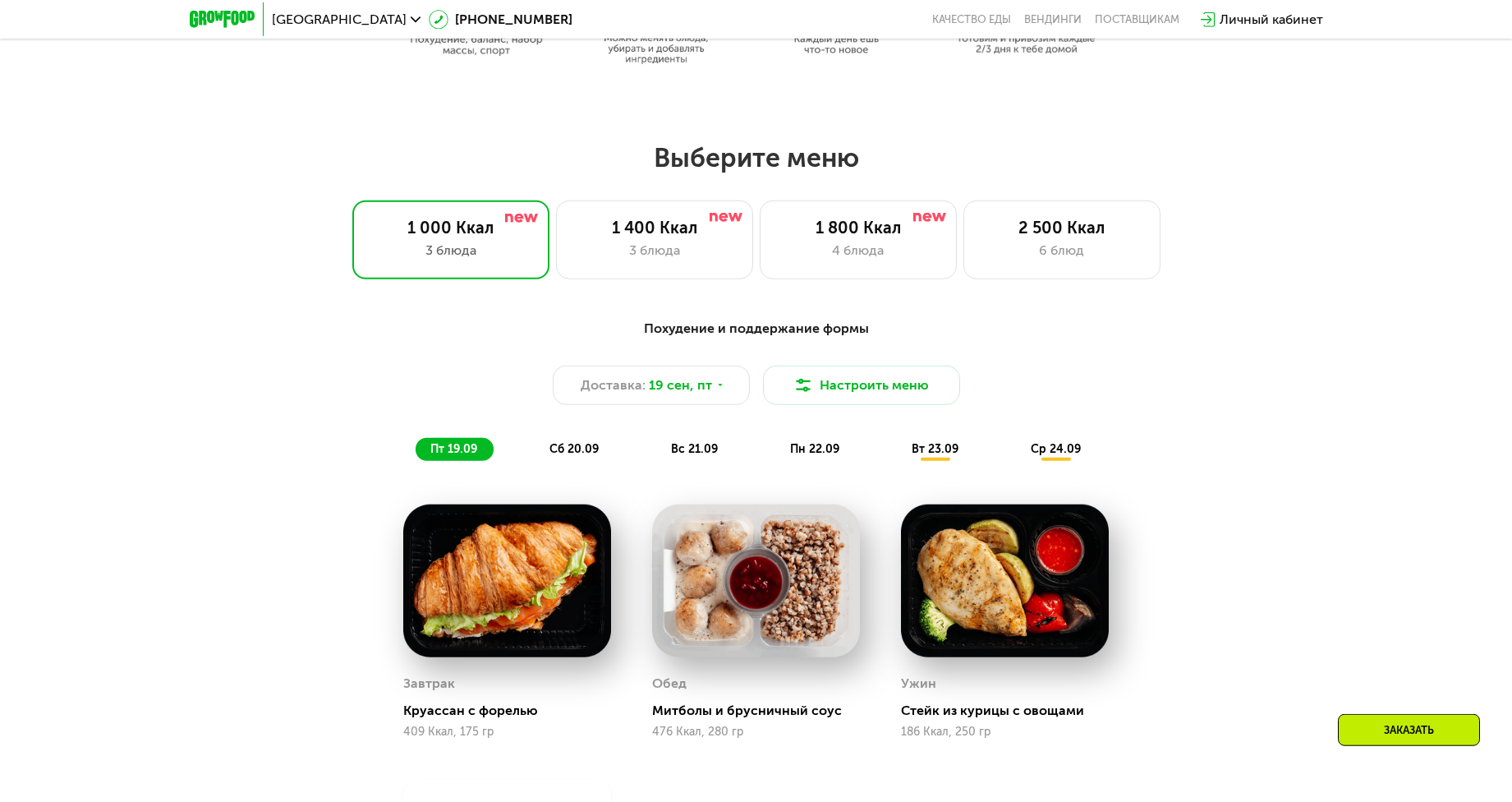
scroll to position [1108, 0]
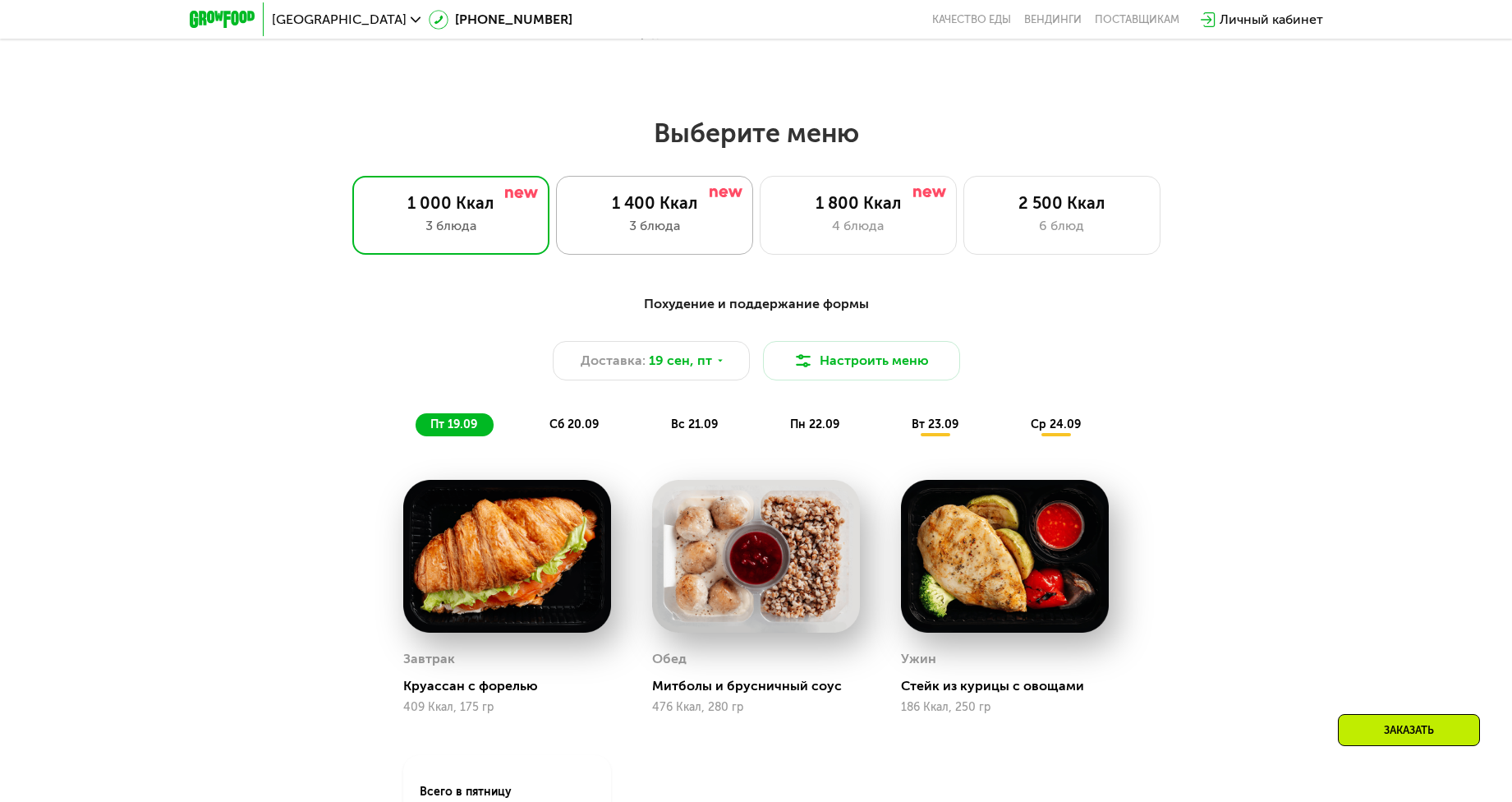
click at [622, 210] on div "1 400 Ккал" at bounding box center [654, 202] width 163 height 20
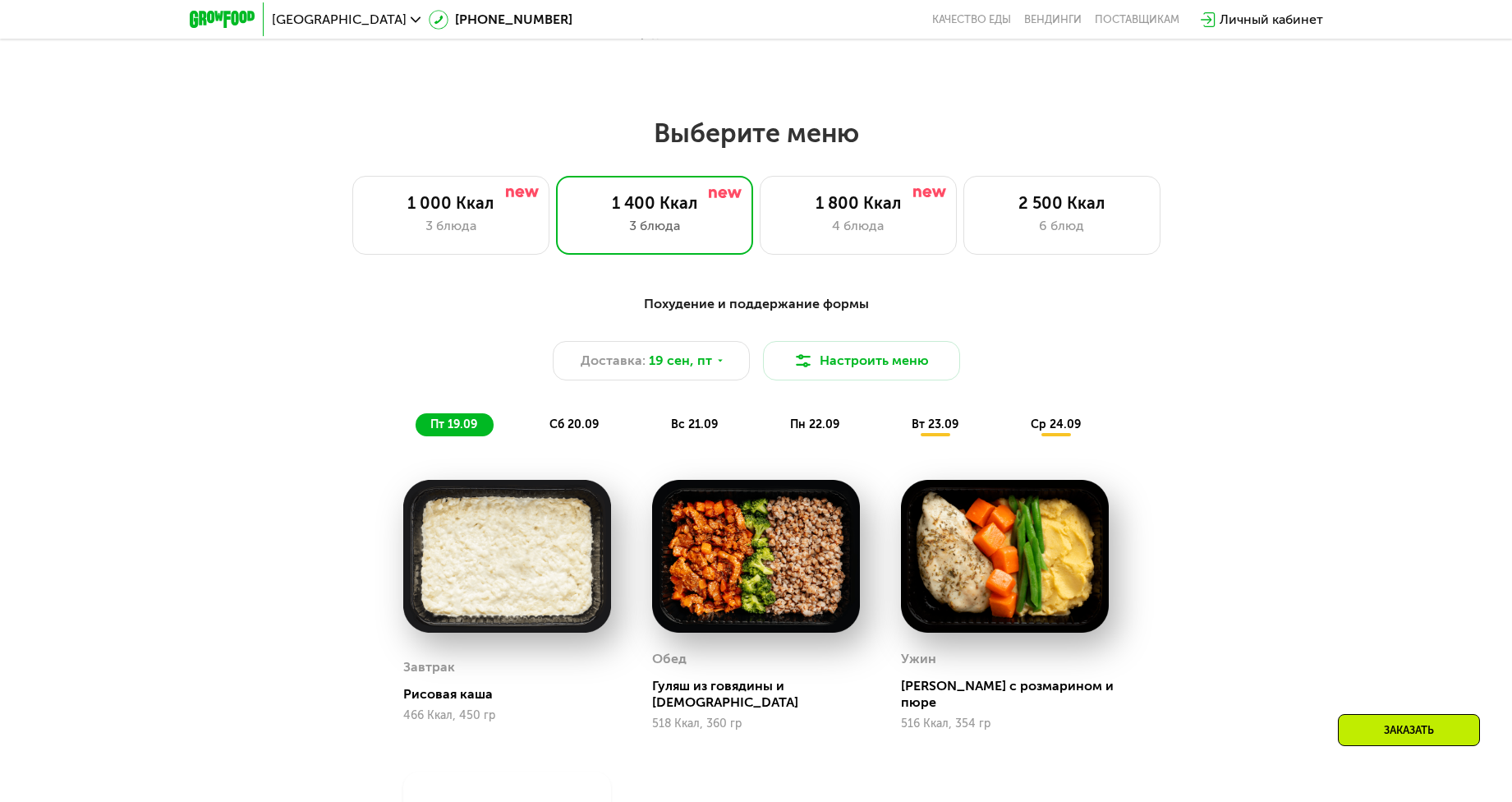
click at [585, 437] on div "сб 20.09" at bounding box center [574, 424] width 80 height 23
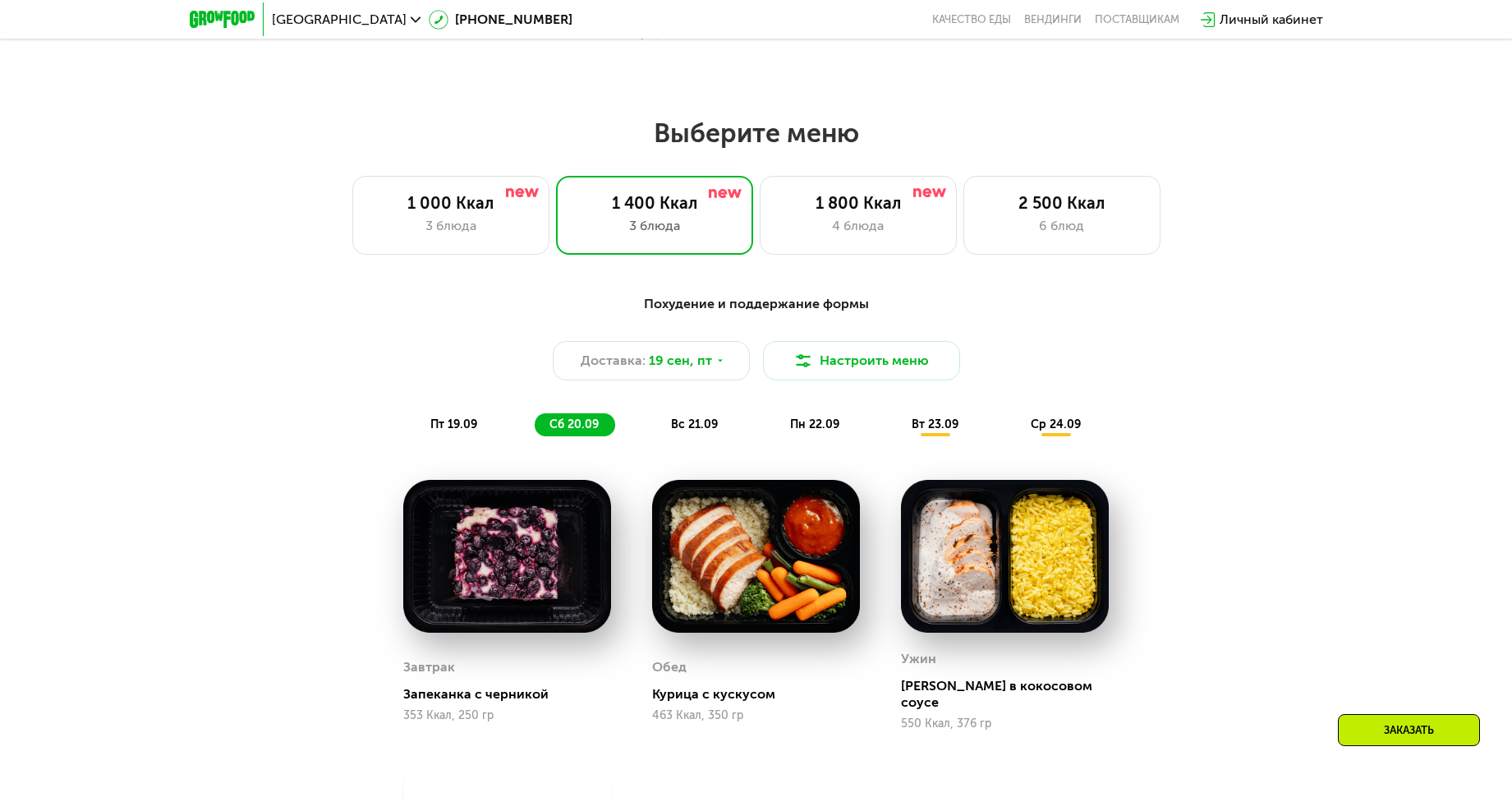
click at [683, 432] on span "вс 21.09" at bounding box center [693, 424] width 46 height 14
click at [641, 437] on div "пт 19.09 сб 20.09 вс 21.09 пн 22.09 вт 23.09 ср 24.09" at bounding box center [756, 424] width 681 height 23
click at [591, 432] on span "сб 20.09" at bounding box center [574, 424] width 49 height 14
click at [704, 432] on span "вс 21.09" at bounding box center [693, 424] width 46 height 14
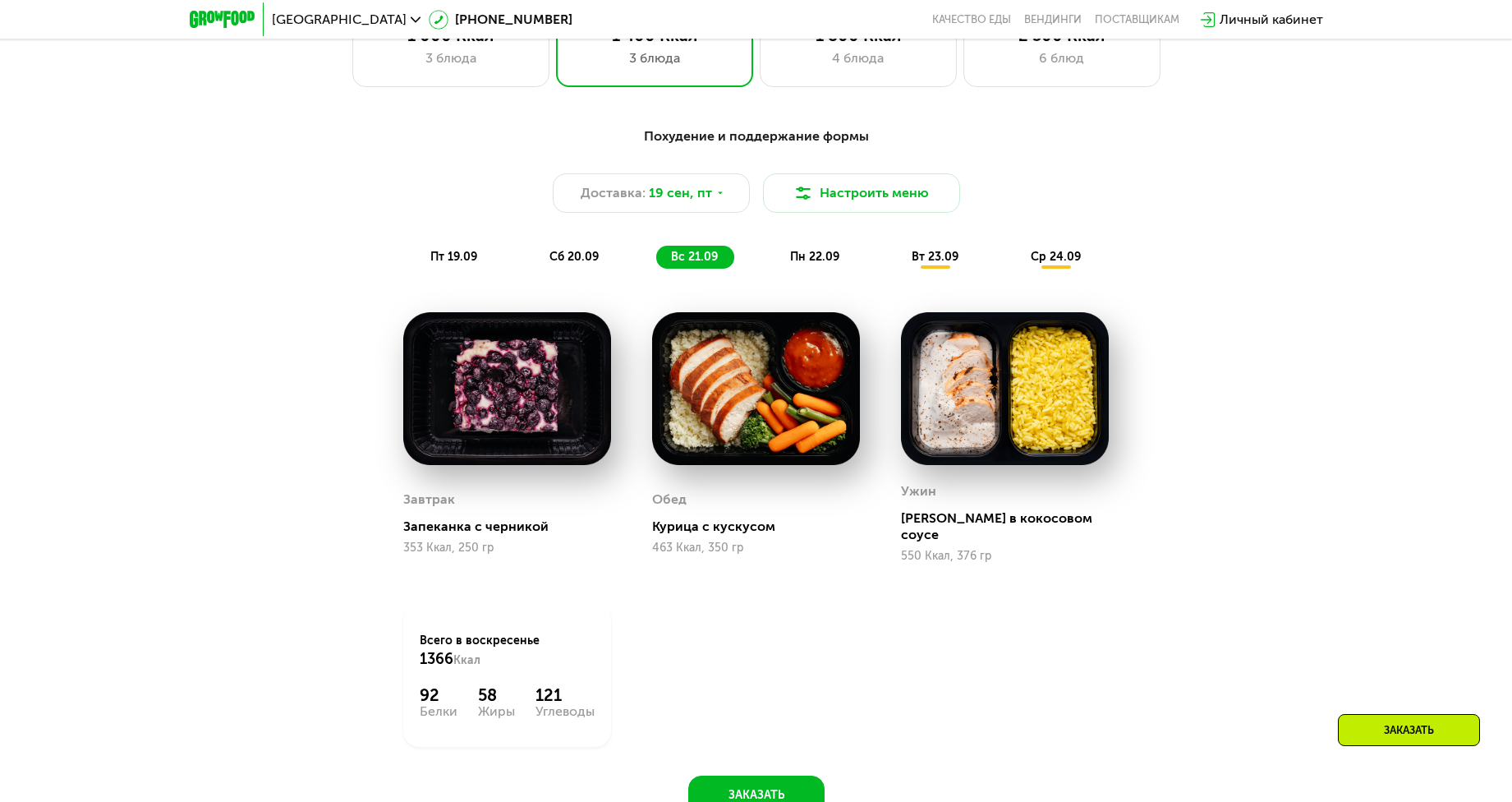
click at [588, 264] on span "сб 20.09" at bounding box center [574, 257] width 49 height 14
click at [808, 264] on span "пн 22.09" at bounding box center [815, 257] width 49 height 14
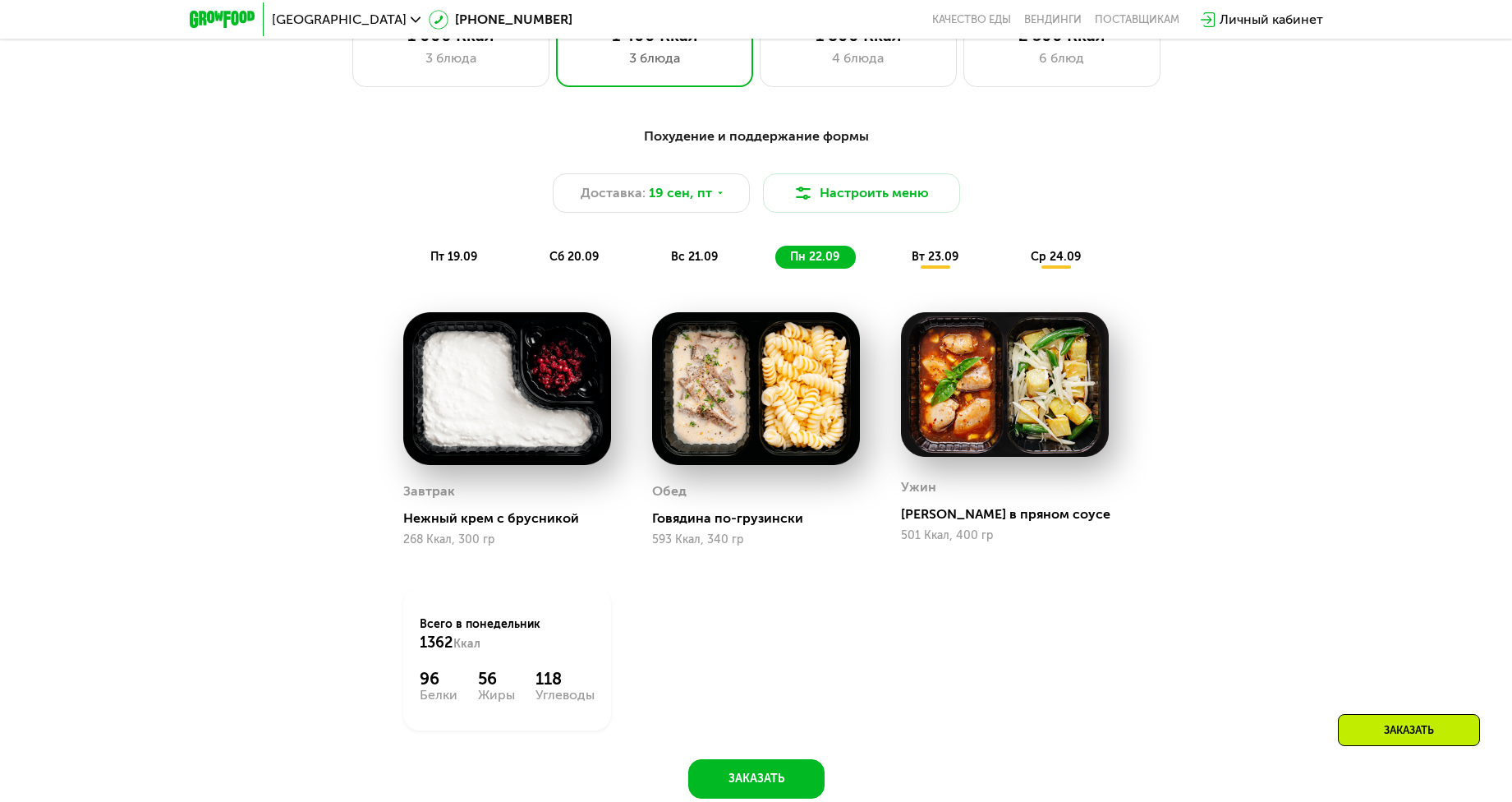
click at [701, 264] on span "вс 21.09" at bounding box center [693, 257] width 46 height 14
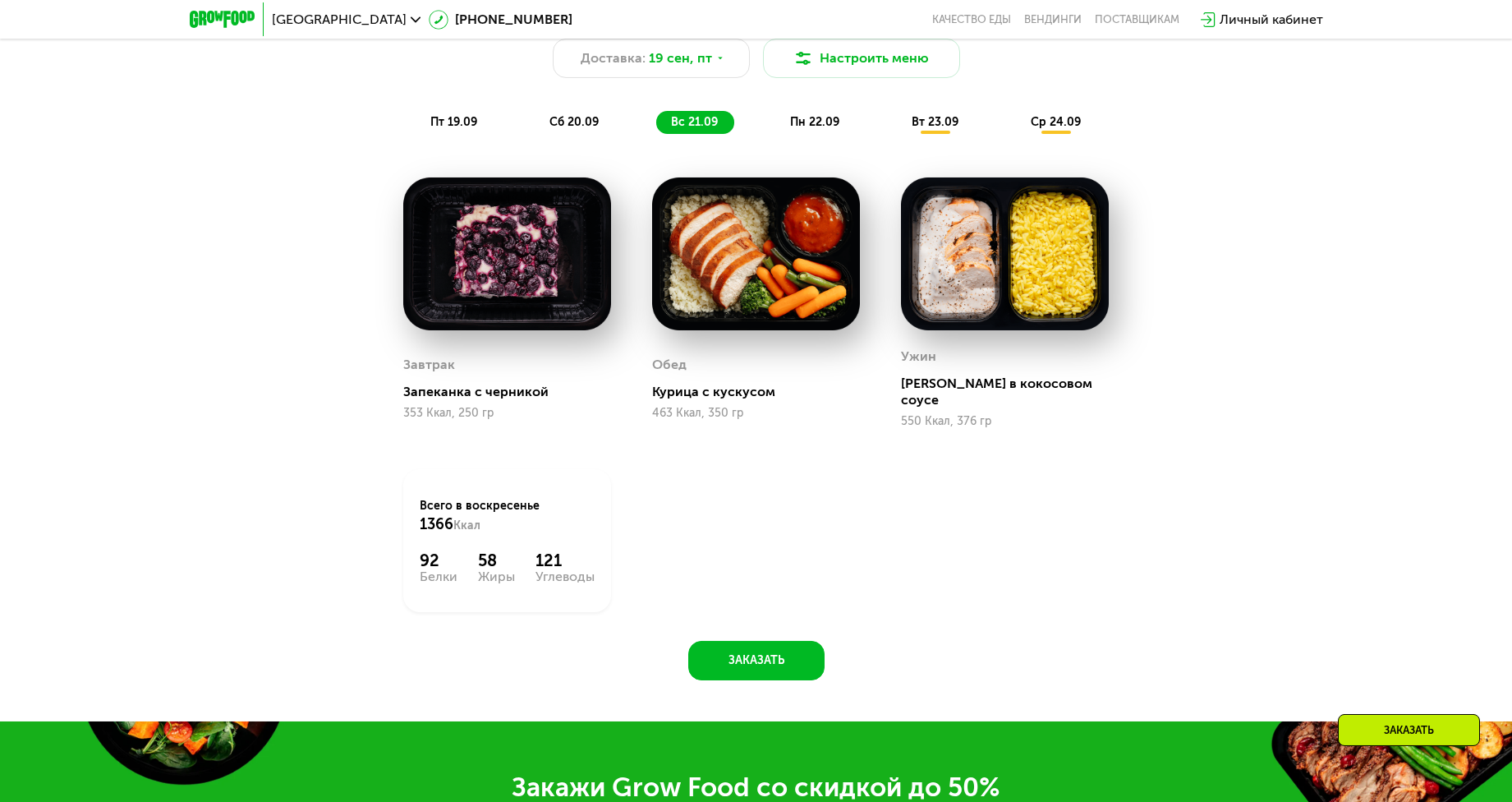
scroll to position [1443, 0]
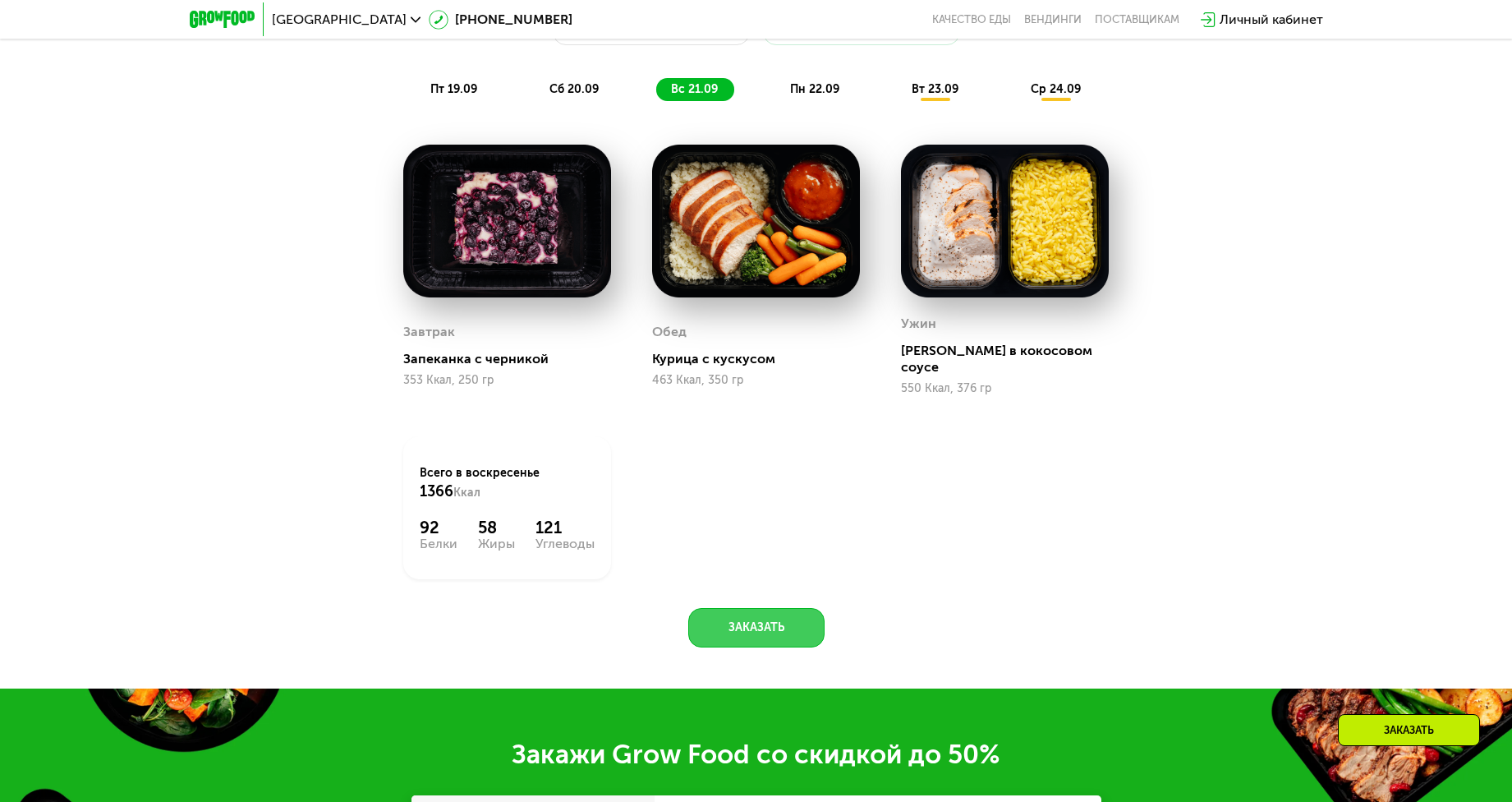
click at [722, 623] on button "Заказать" at bounding box center [756, 627] width 136 height 40
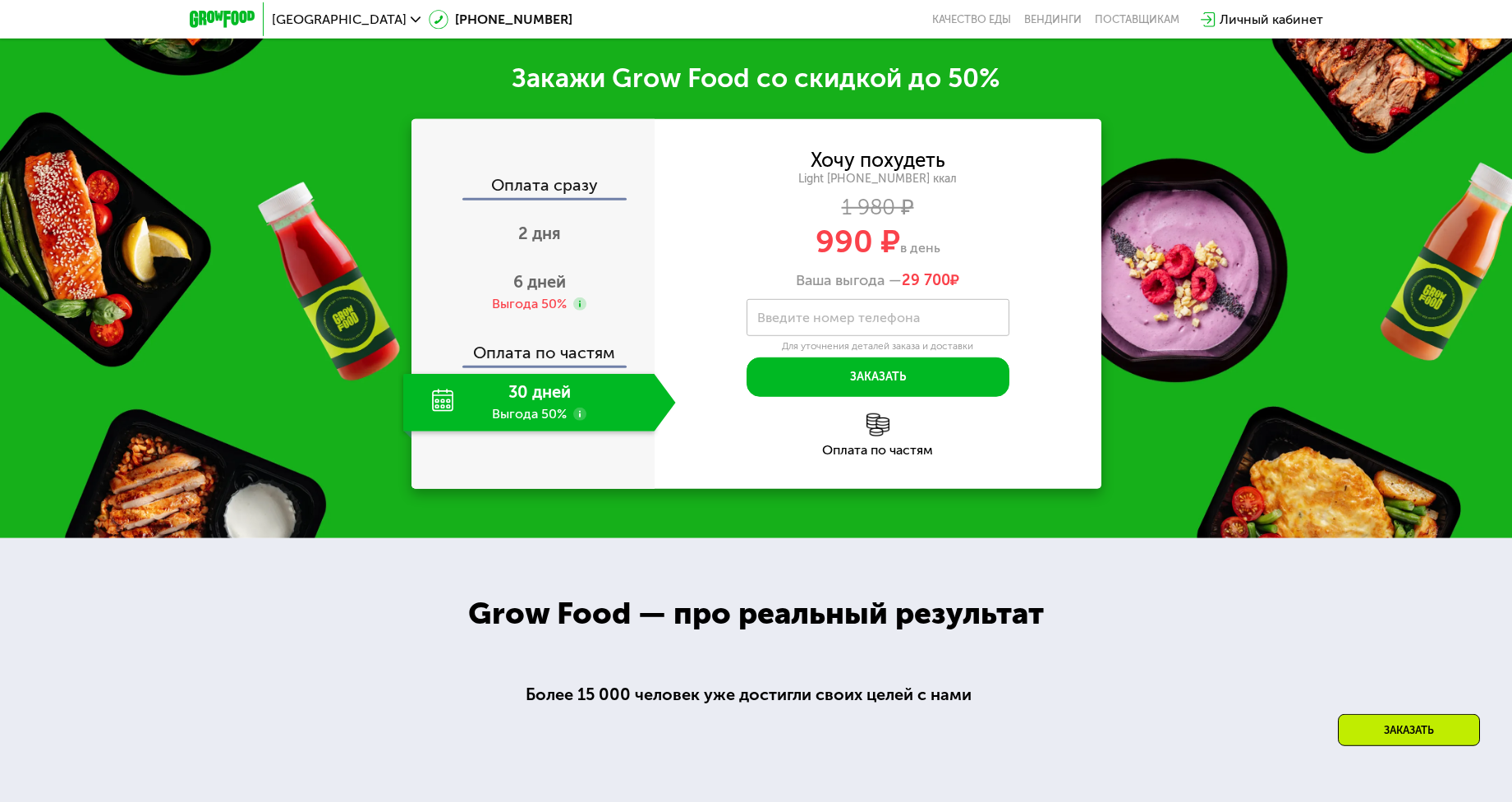
scroll to position [2121, 0]
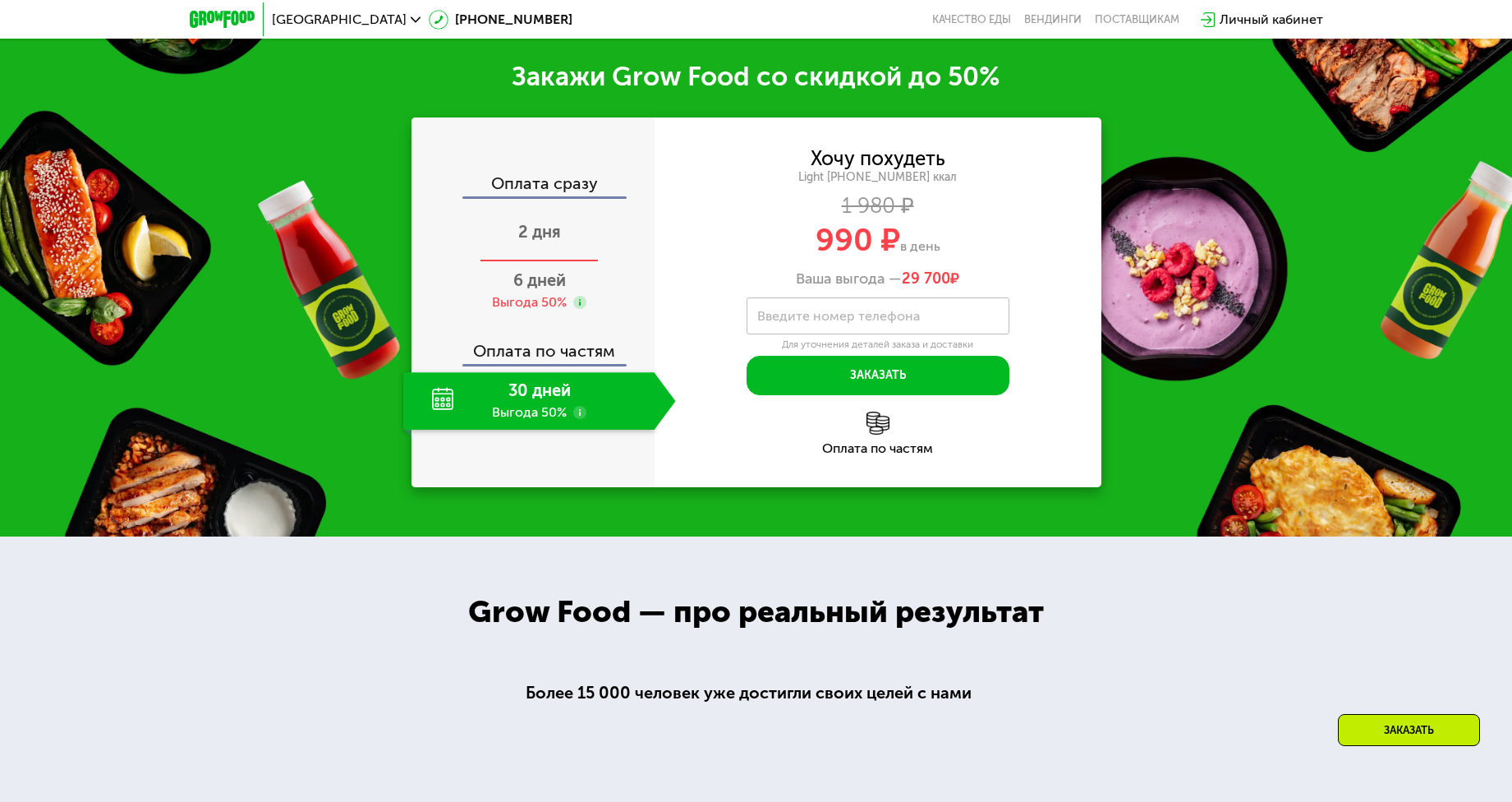
click at [536, 223] on span "2 дня" at bounding box center [539, 232] width 42 height 20
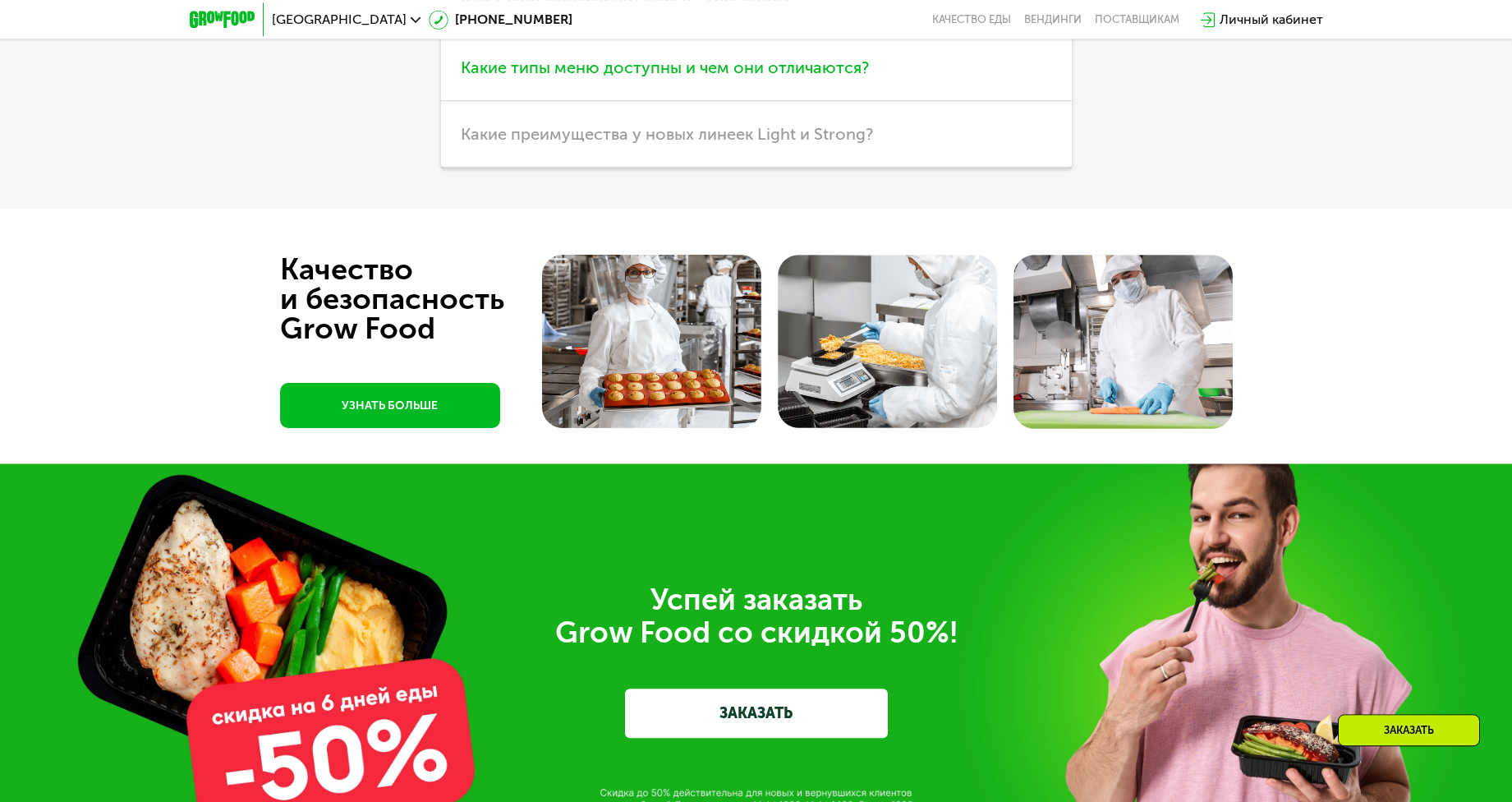
scroll to position [4885, 0]
